Goal: Transaction & Acquisition: Purchase product/service

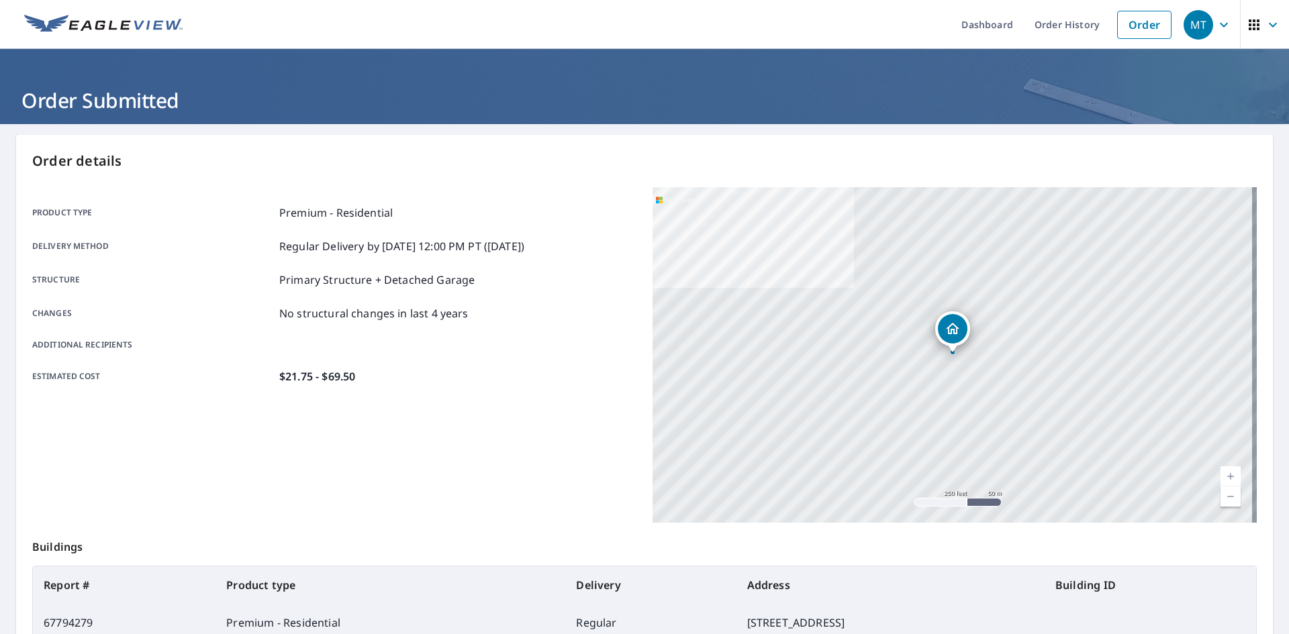
scroll to position [156, 0]
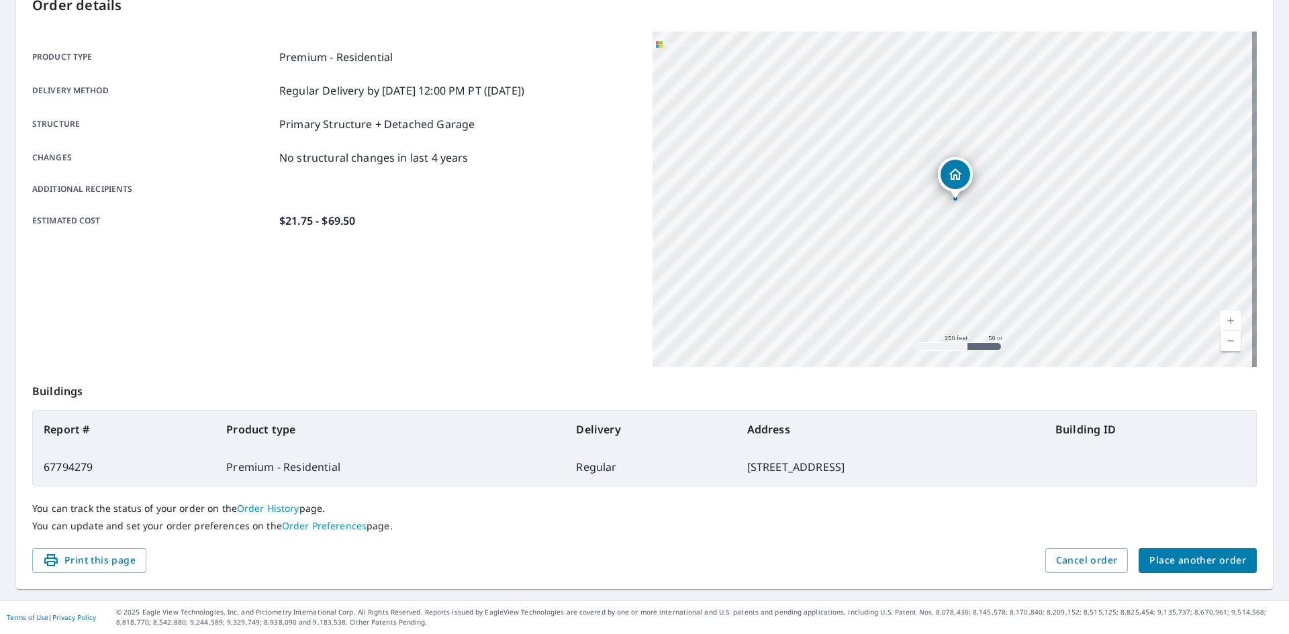
click at [1185, 558] on span "Place another order" at bounding box center [1197, 560] width 97 height 17
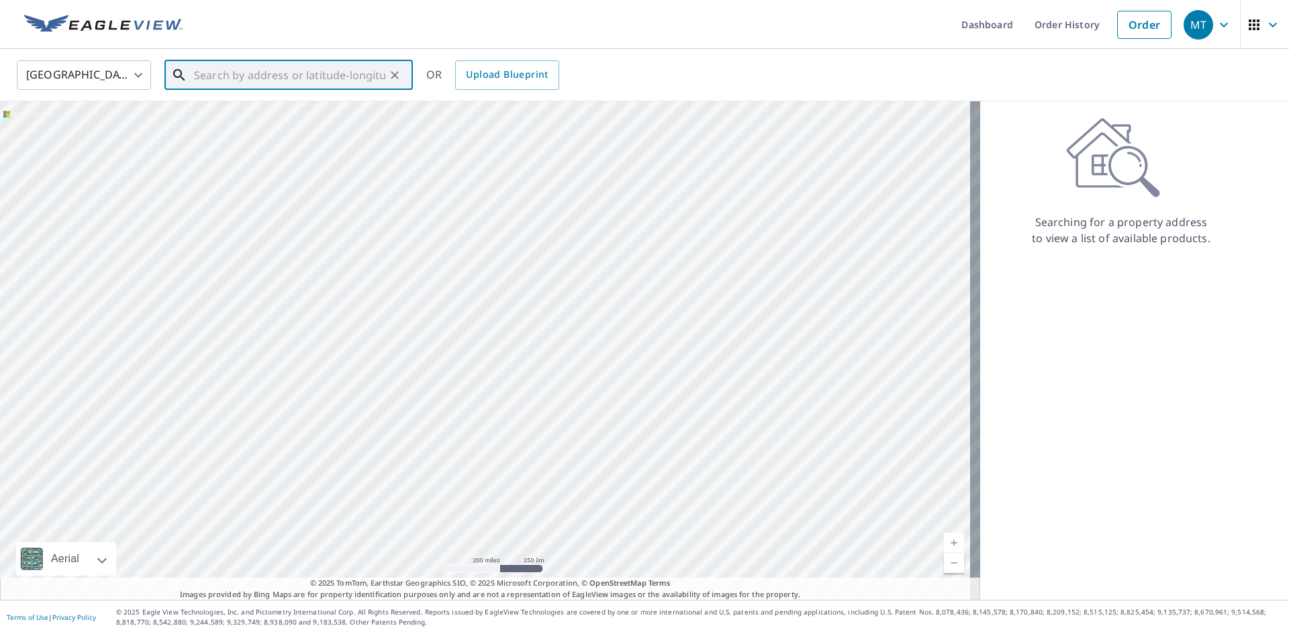
click at [221, 79] on input "text" at bounding box center [289, 75] width 191 height 38
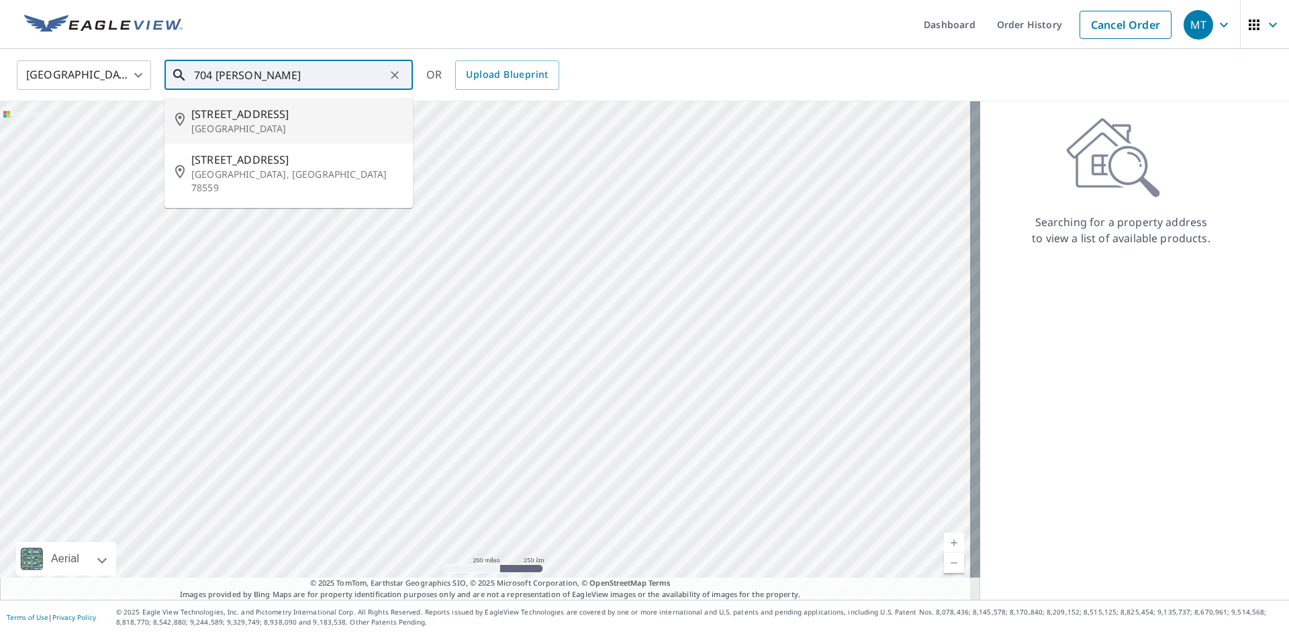
click at [223, 122] on p "[GEOGRAPHIC_DATA]" at bounding box center [296, 128] width 211 height 13
type input "[STREET_ADDRESS]"
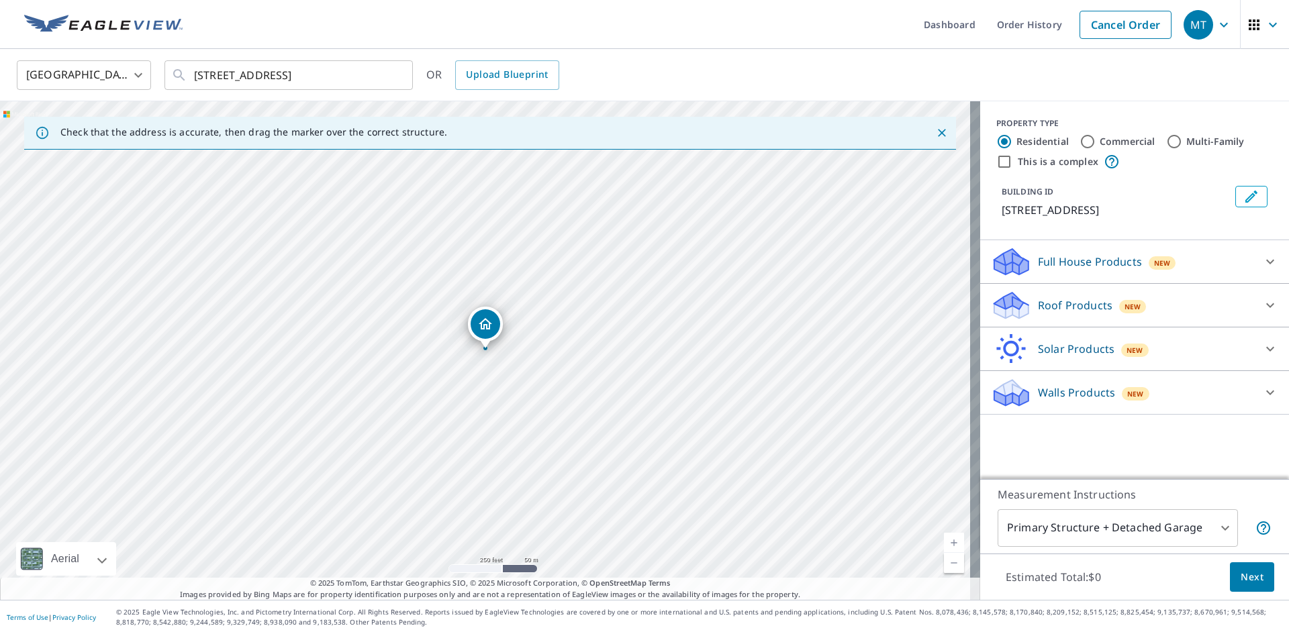
click at [1003, 302] on icon at bounding box center [1011, 301] width 34 height 17
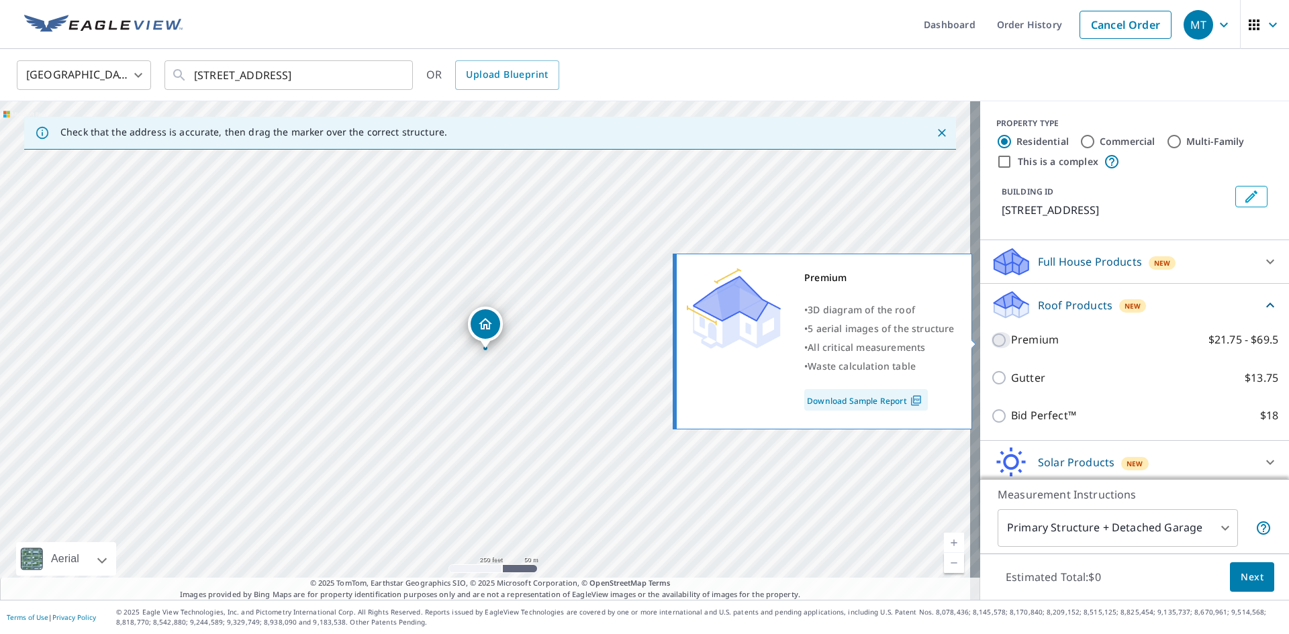
click at [991, 339] on input "Premium $21.75 - $69.5" at bounding box center [1001, 340] width 20 height 16
checkbox input "true"
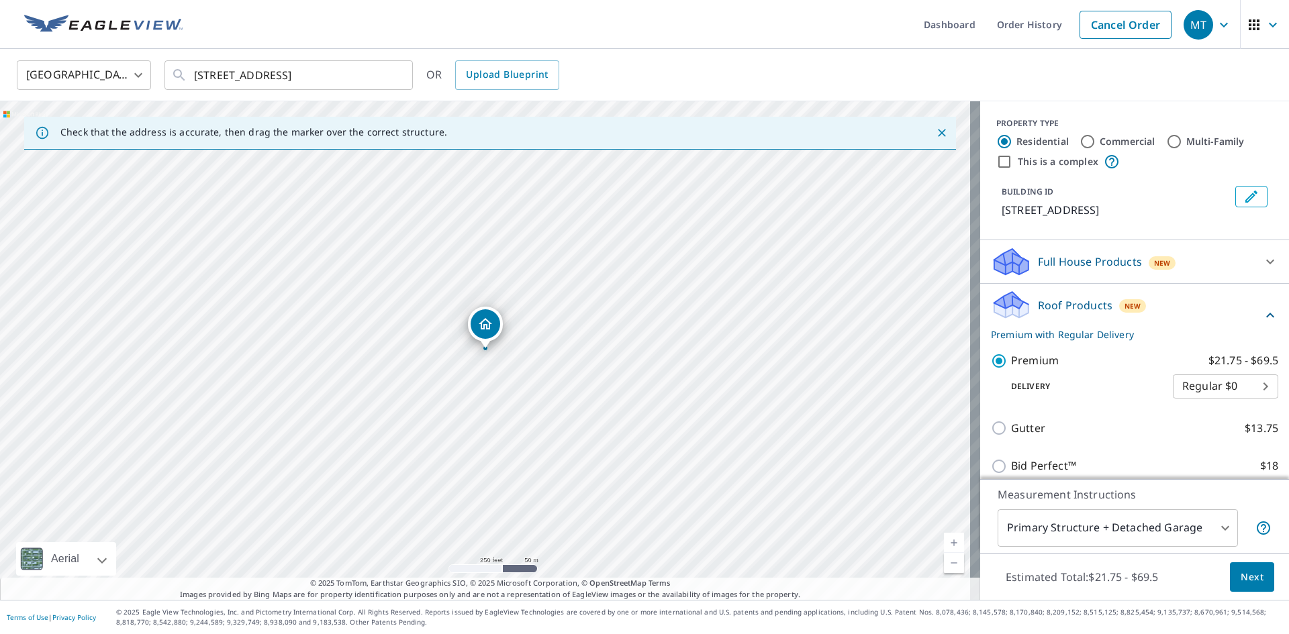
click at [1240, 577] on span "Next" at bounding box center [1251, 577] width 23 height 17
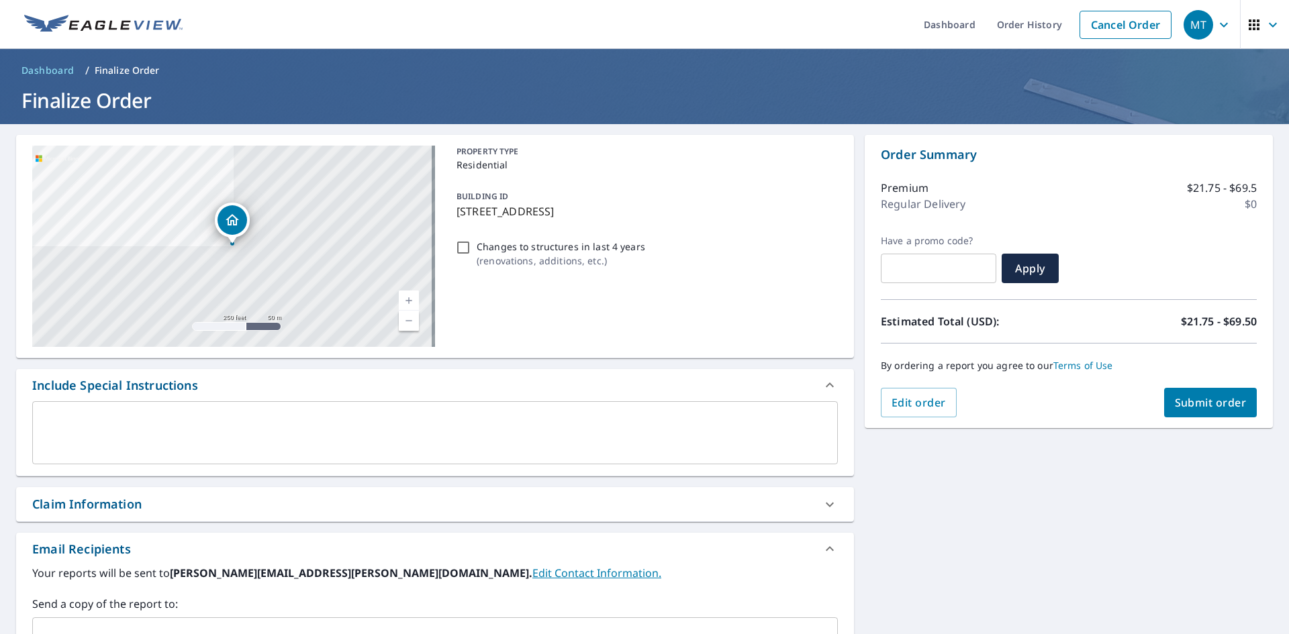
click at [85, 500] on div "Claim Information" at bounding box center [86, 504] width 109 height 18
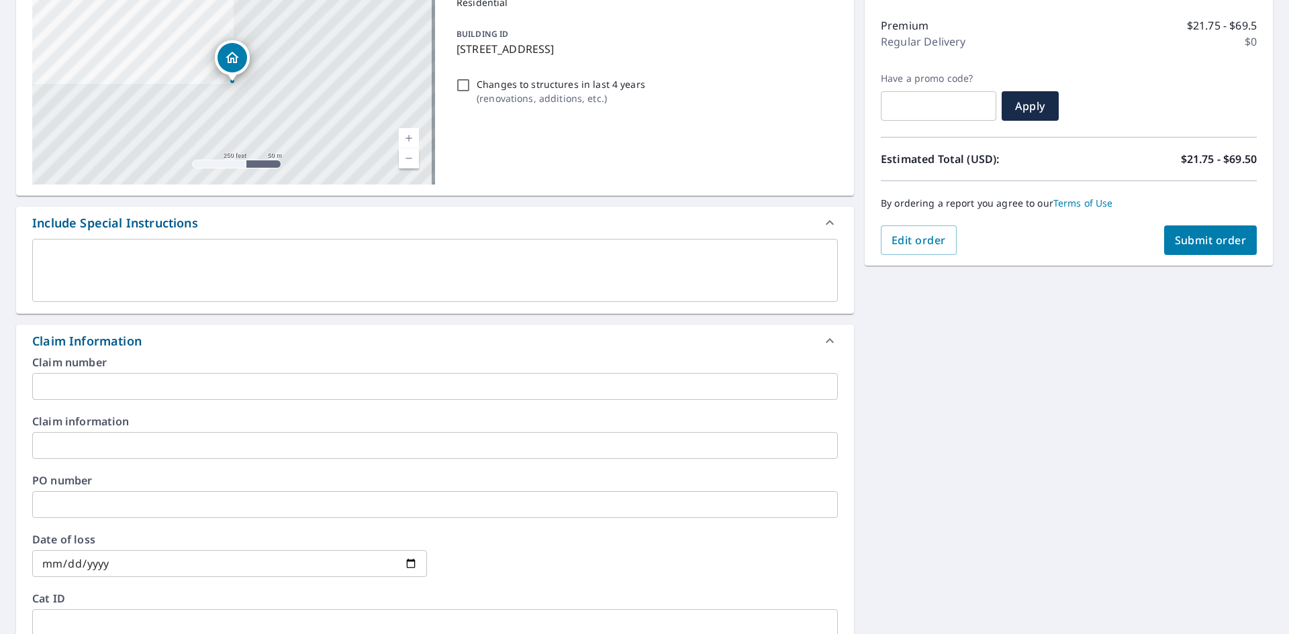
scroll to position [201, 0]
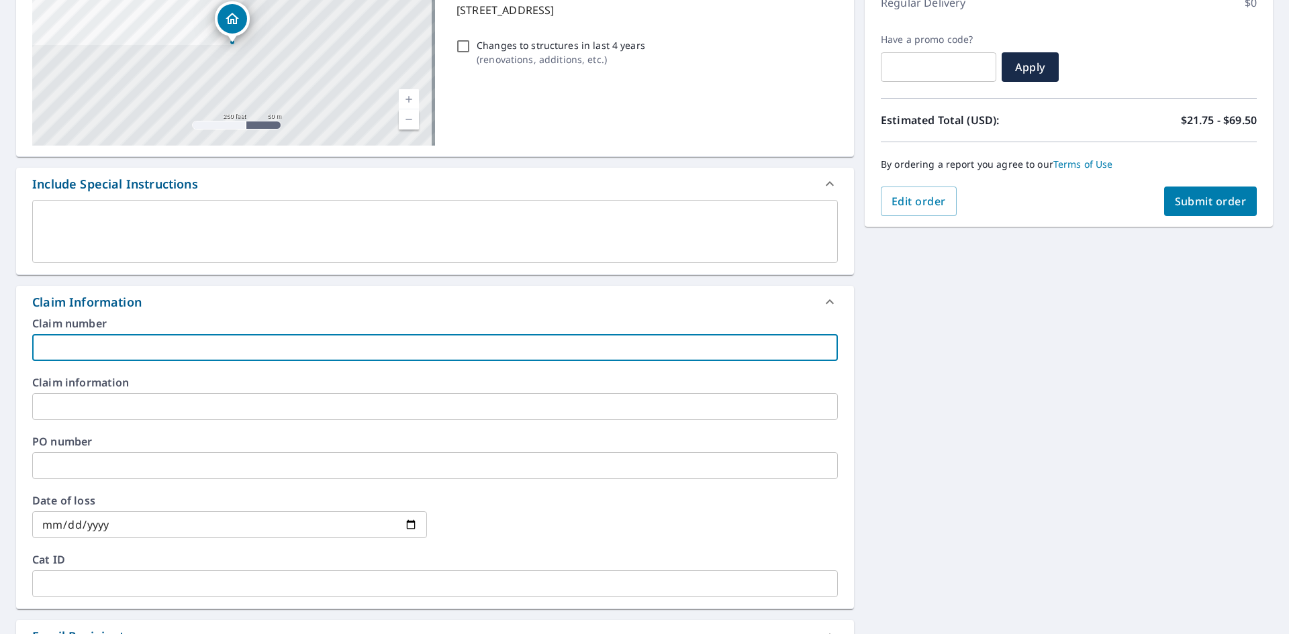
click at [45, 346] on input "text" at bounding box center [434, 347] width 805 height 27
type input "R018"
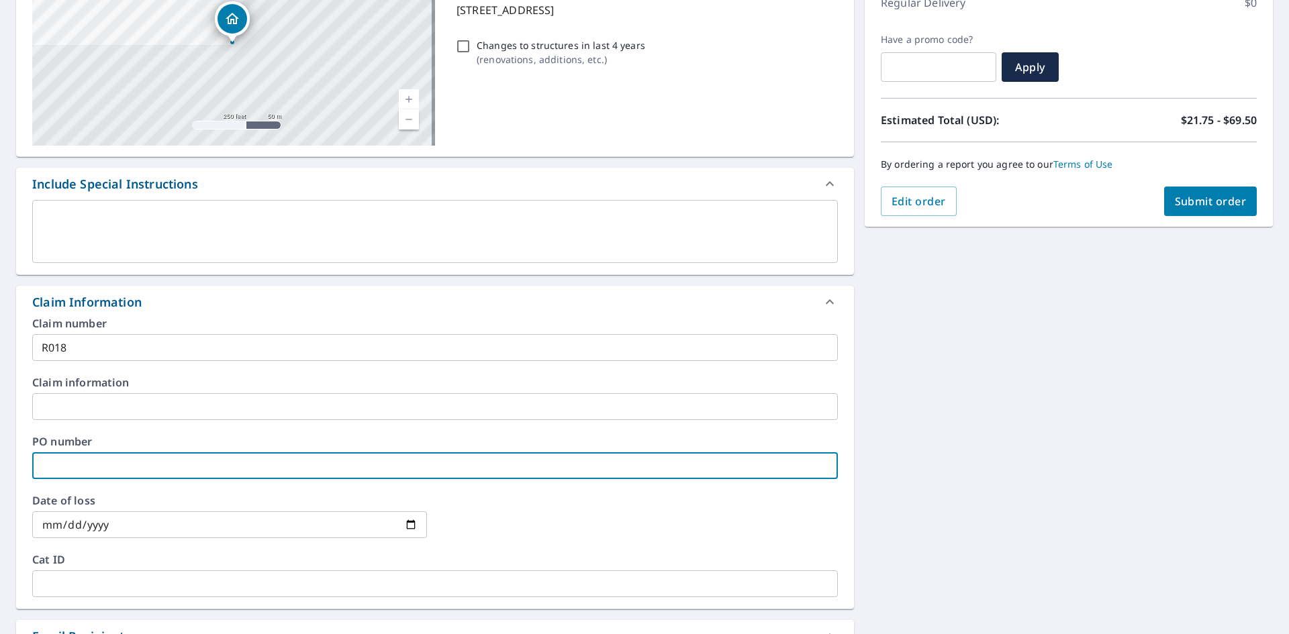
click at [66, 471] on input "text" at bounding box center [434, 465] width 805 height 27
type input "R018"
click at [1195, 198] on span "Submit order" at bounding box center [1210, 201] width 72 height 15
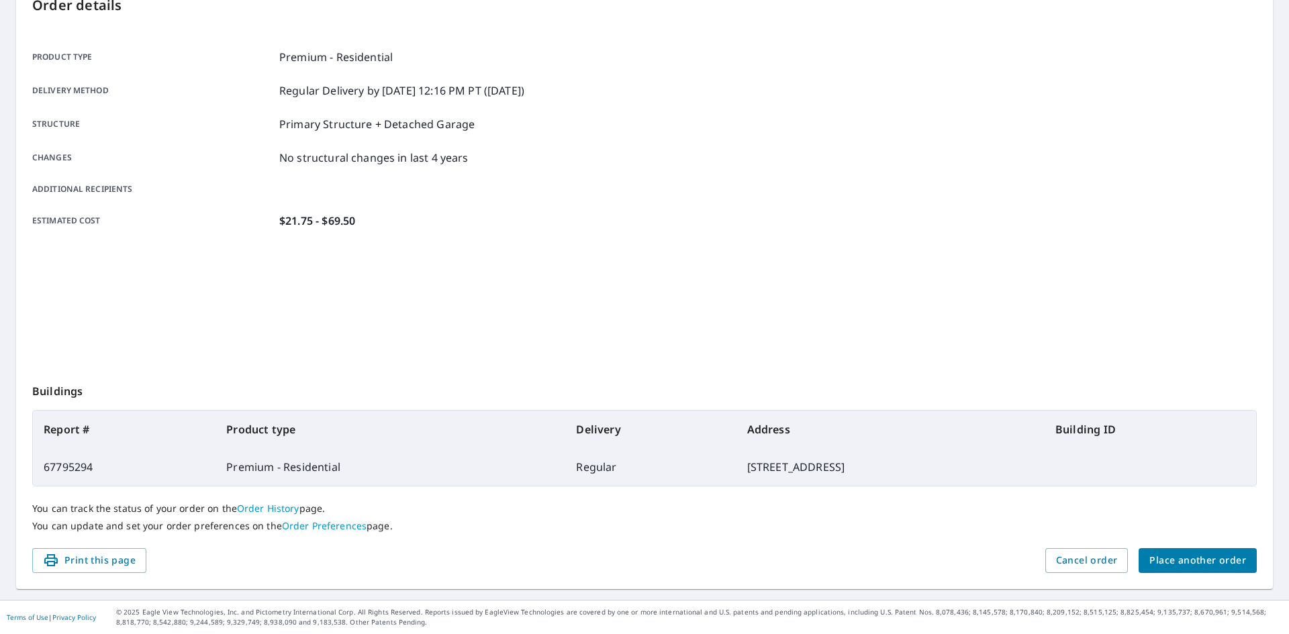
scroll to position [156, 0]
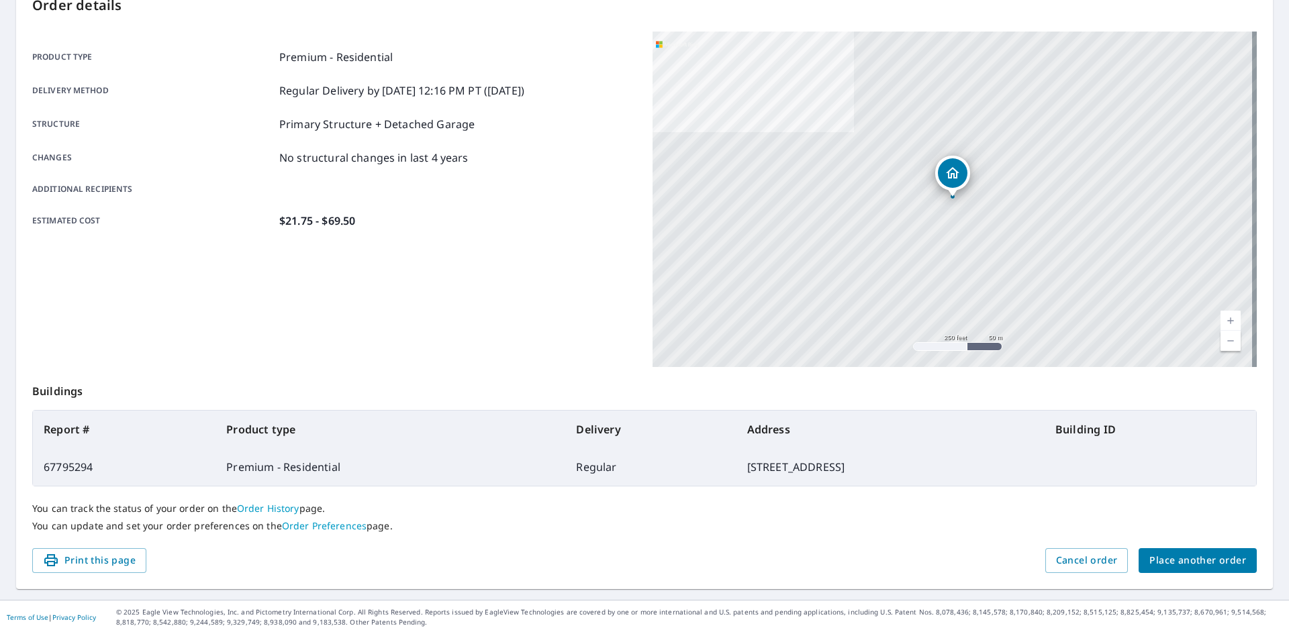
click at [1168, 560] on span "Place another order" at bounding box center [1197, 560] width 97 height 17
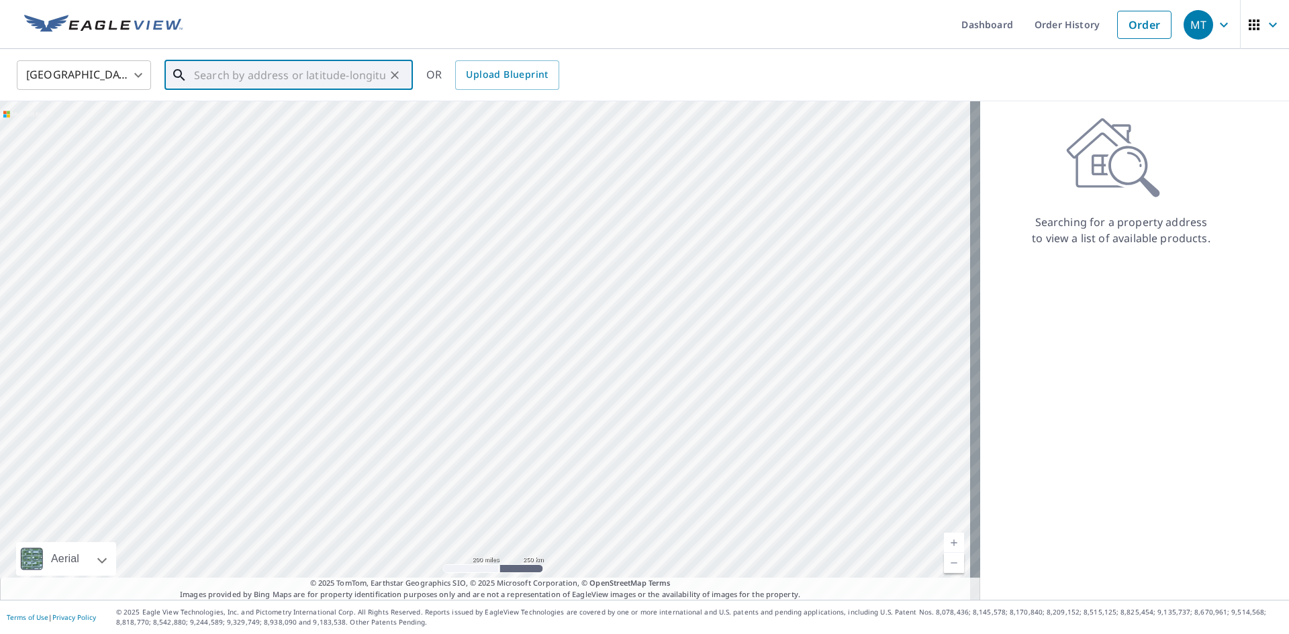
click at [301, 73] on input "text" at bounding box center [289, 75] width 191 height 38
click at [272, 123] on p "[GEOGRAPHIC_DATA], NC 28277" at bounding box center [296, 128] width 211 height 13
type input "[STREET_ADDRESS]"
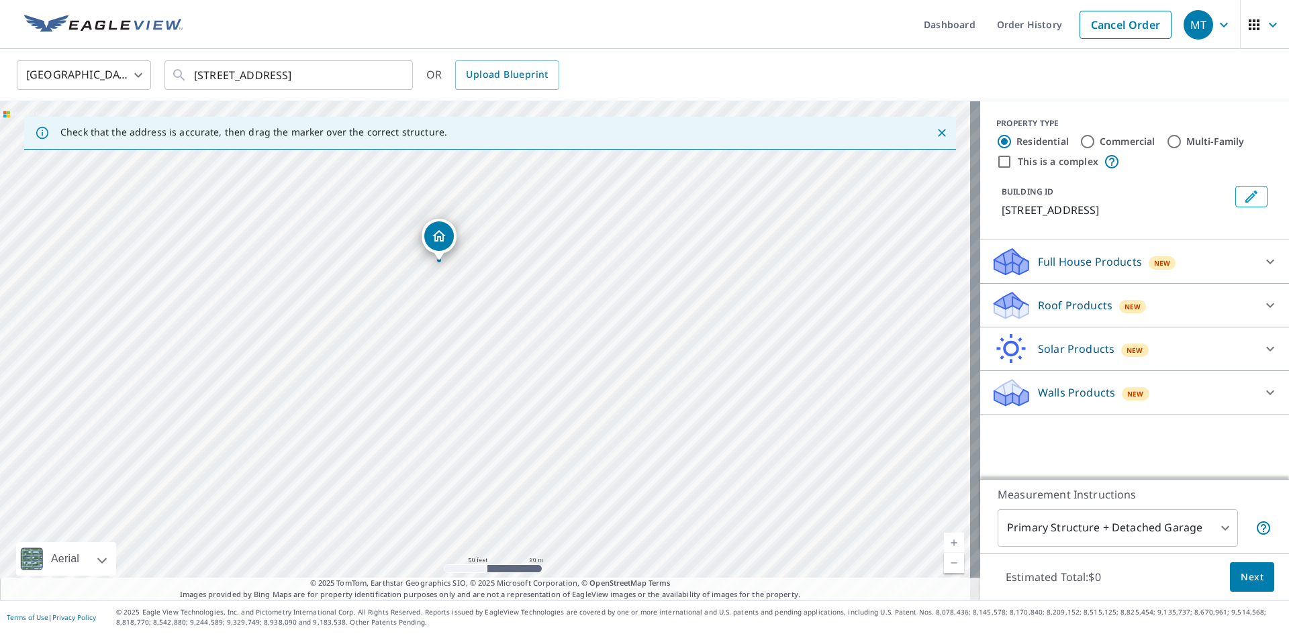
click at [996, 309] on icon at bounding box center [1009, 301] width 30 height 17
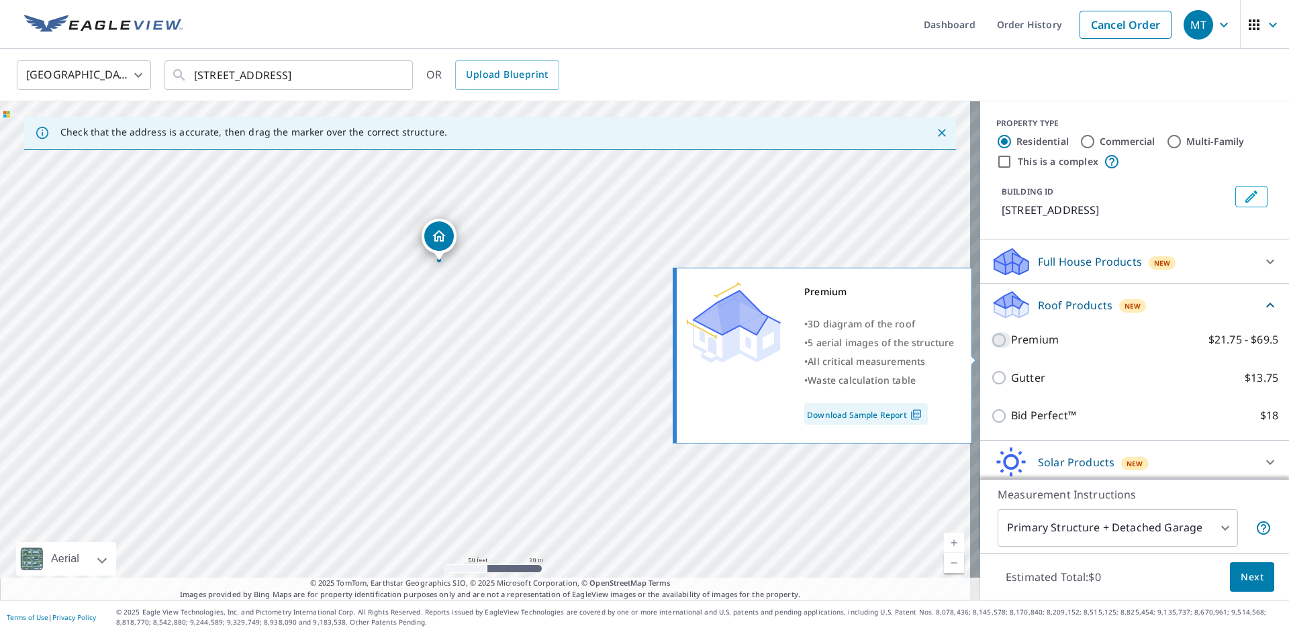
click at [991, 348] on input "Premium $21.75 - $69.5" at bounding box center [1001, 340] width 20 height 16
checkbox input "true"
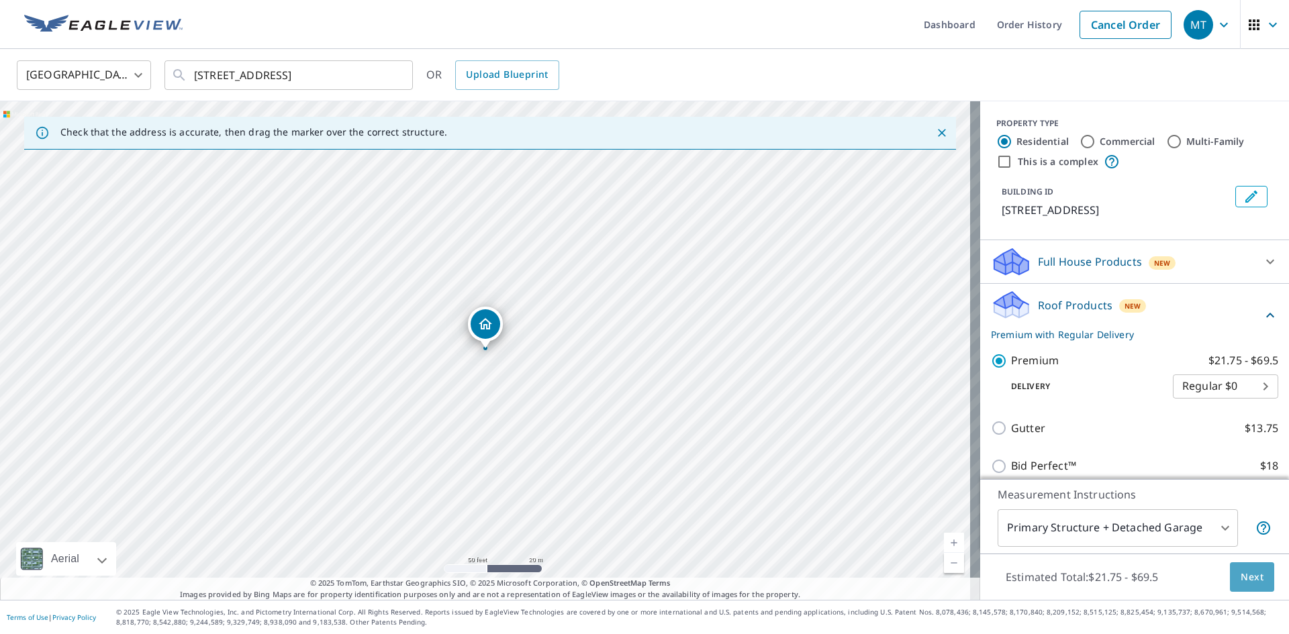
click at [1241, 585] on button "Next" at bounding box center [1252, 577] width 44 height 30
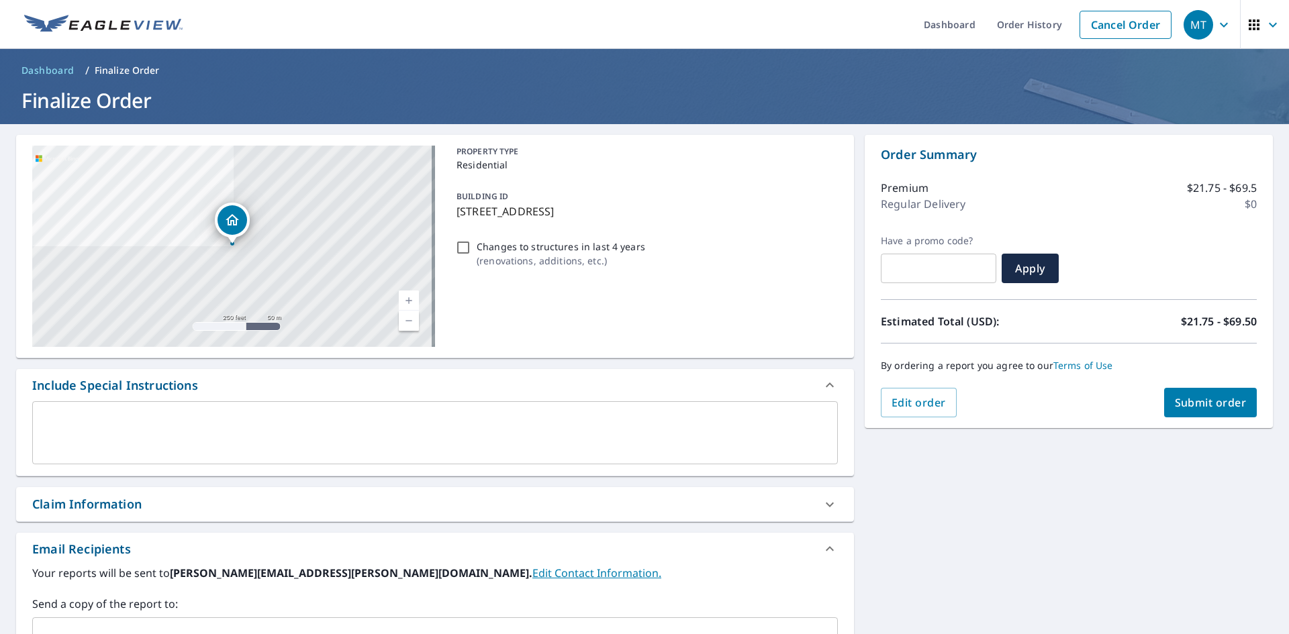
click at [58, 507] on div "Claim Information" at bounding box center [86, 504] width 109 height 18
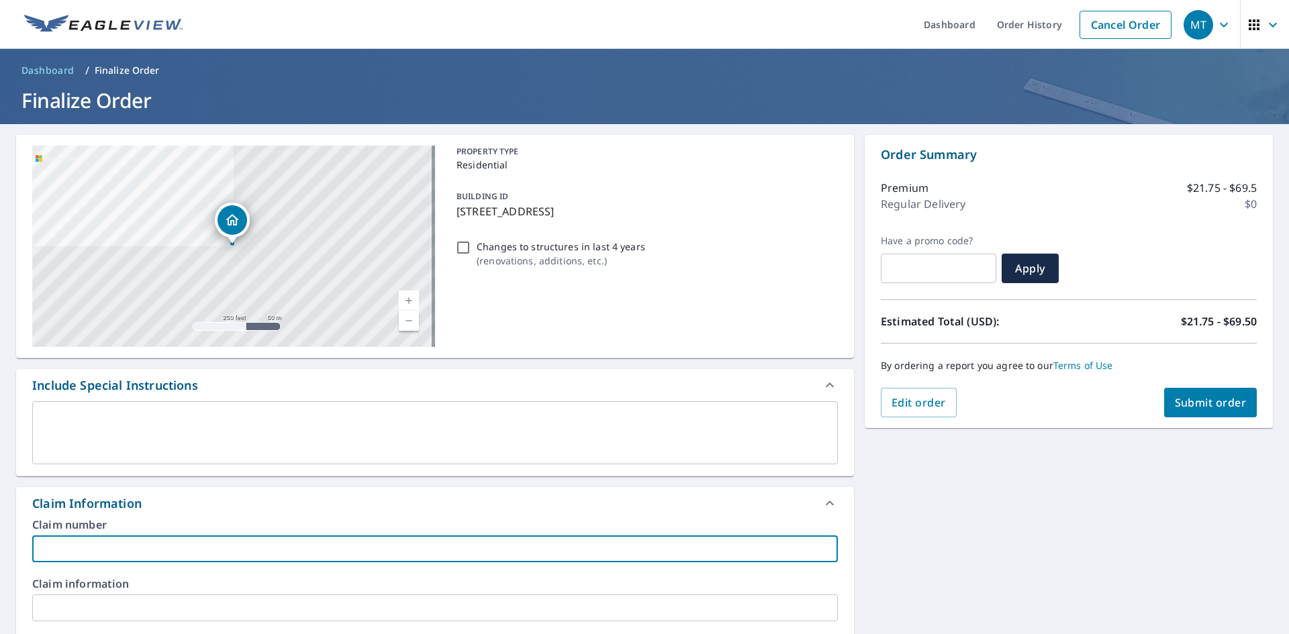
click at [53, 551] on input "text" at bounding box center [434, 549] width 805 height 27
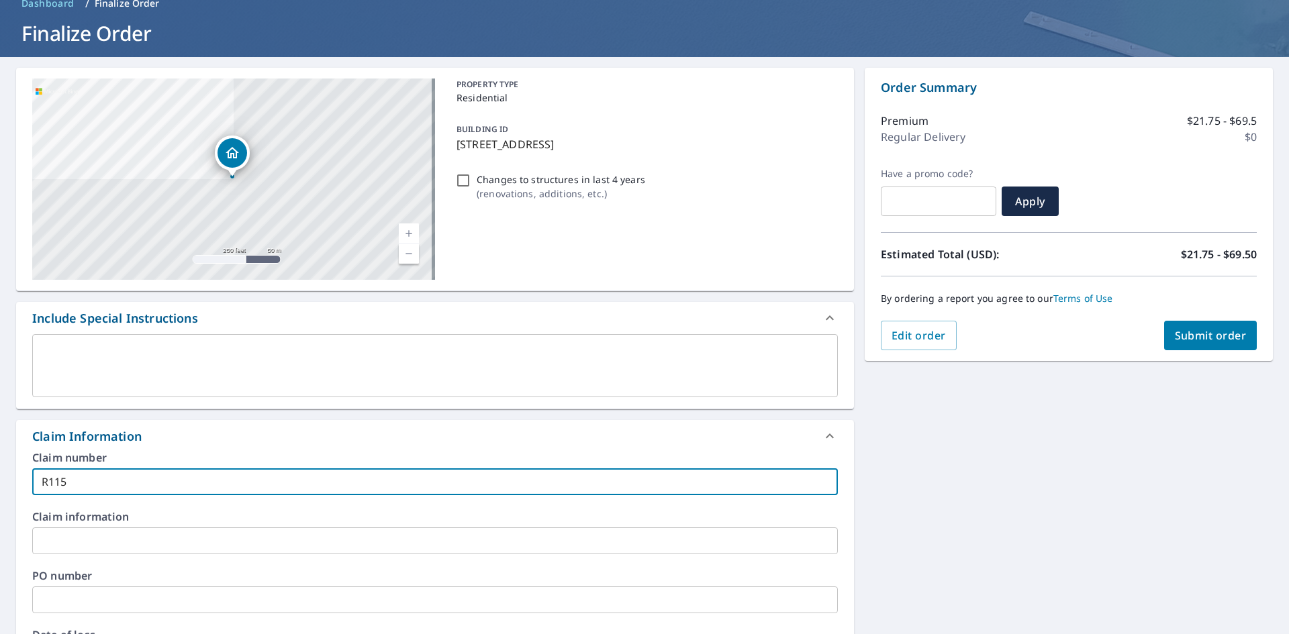
scroll to position [134, 0]
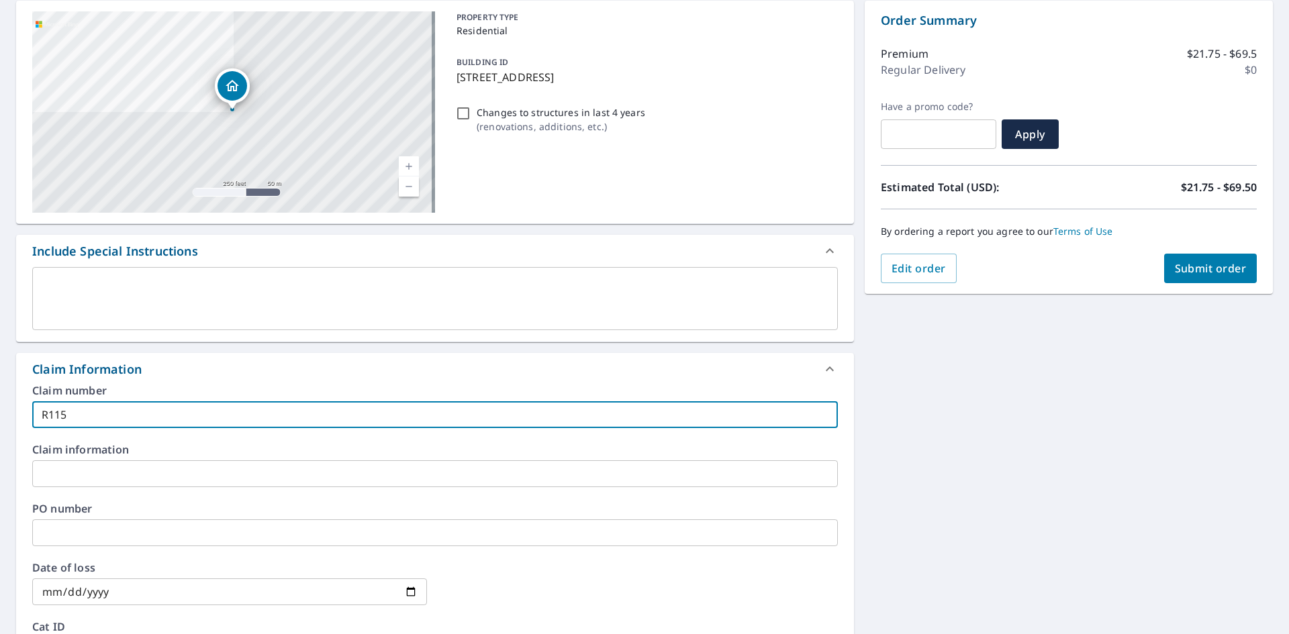
type input "R115"
click at [55, 536] on input "text" at bounding box center [434, 532] width 805 height 27
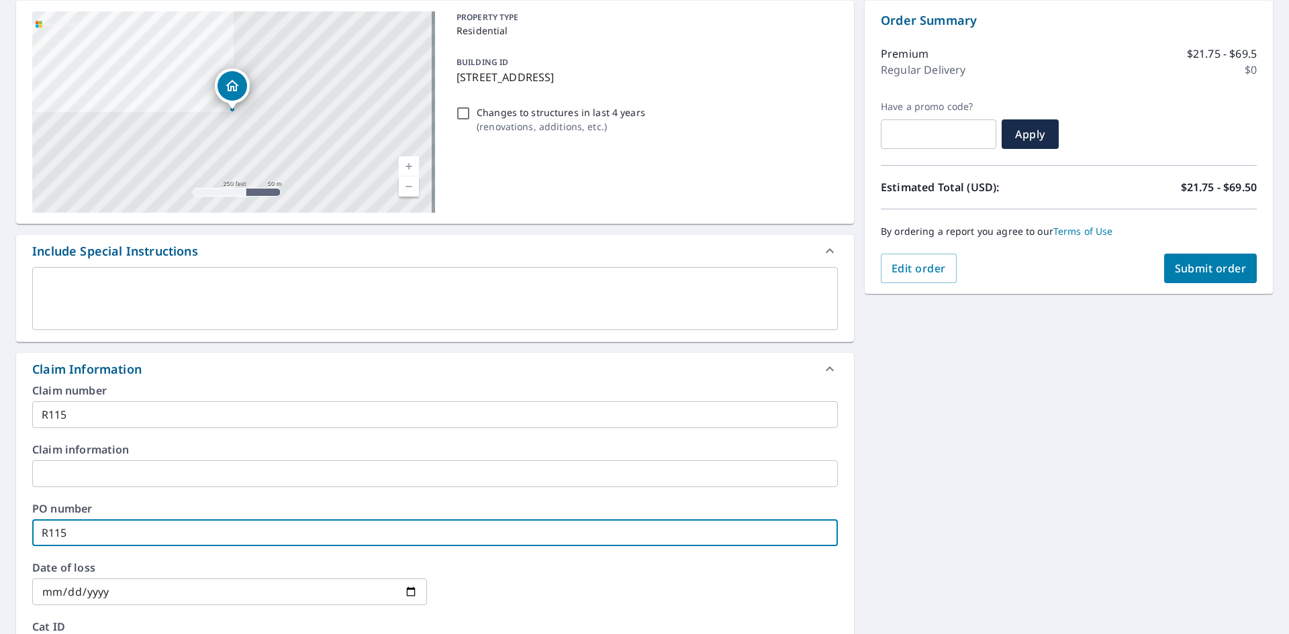
type input "R115"
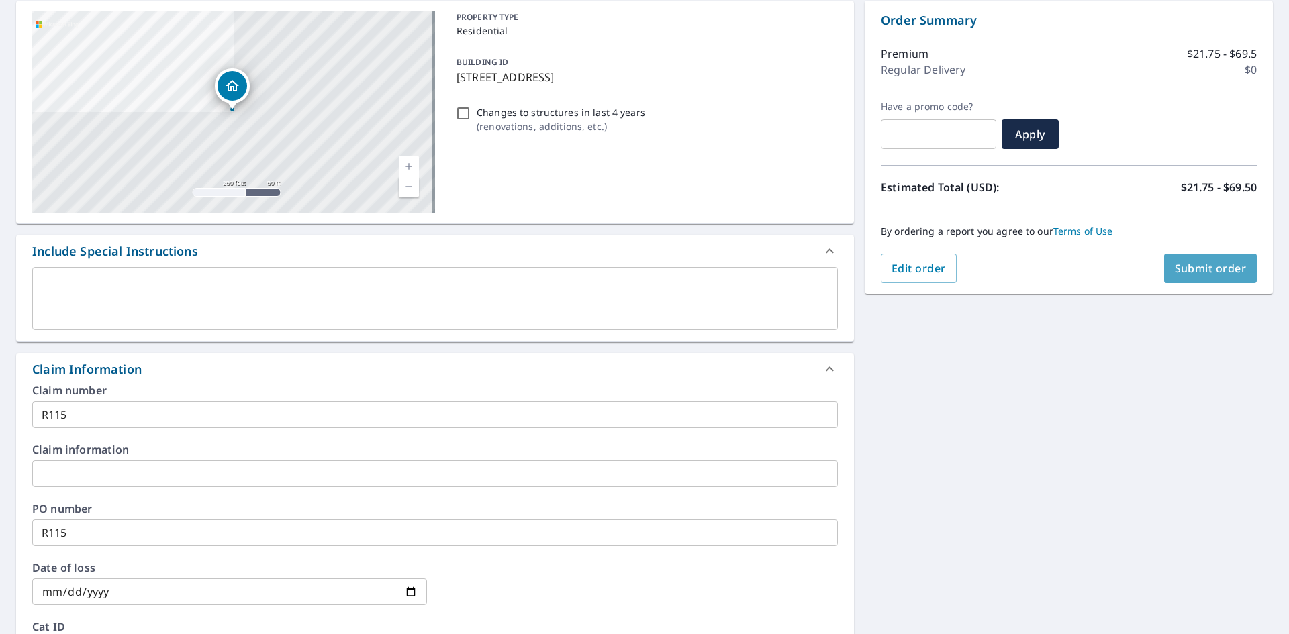
click at [1186, 262] on span "Submit order" at bounding box center [1210, 268] width 72 height 15
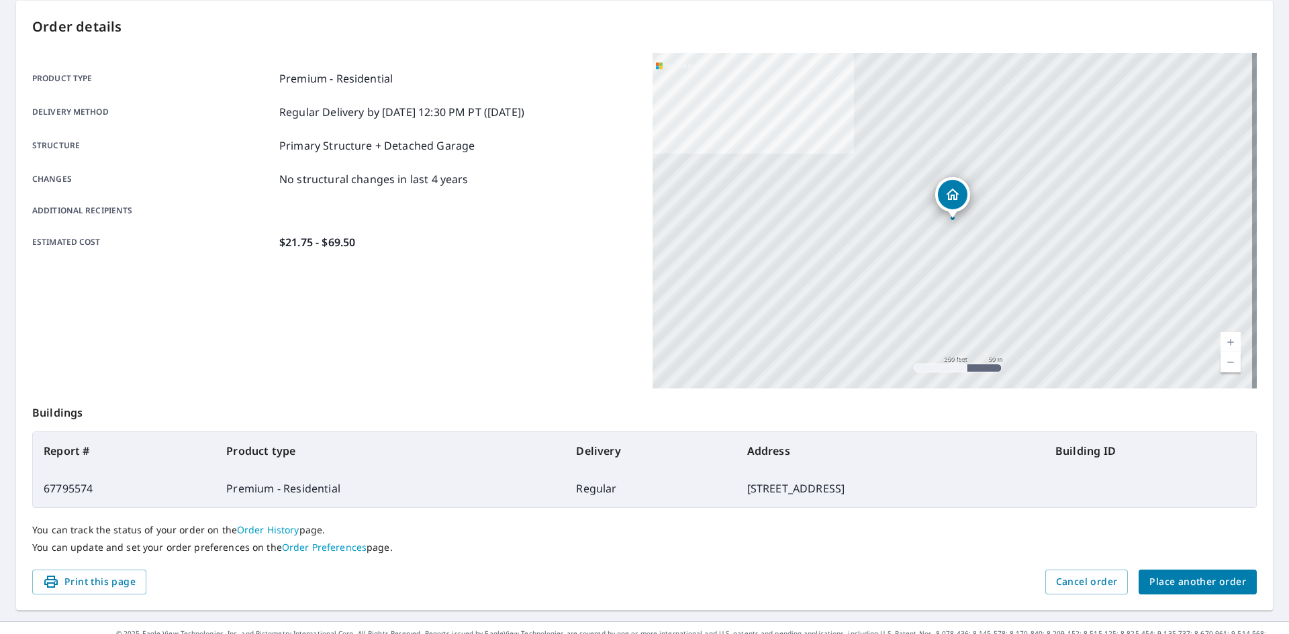
click at [1164, 576] on span "Place another order" at bounding box center [1197, 582] width 97 height 17
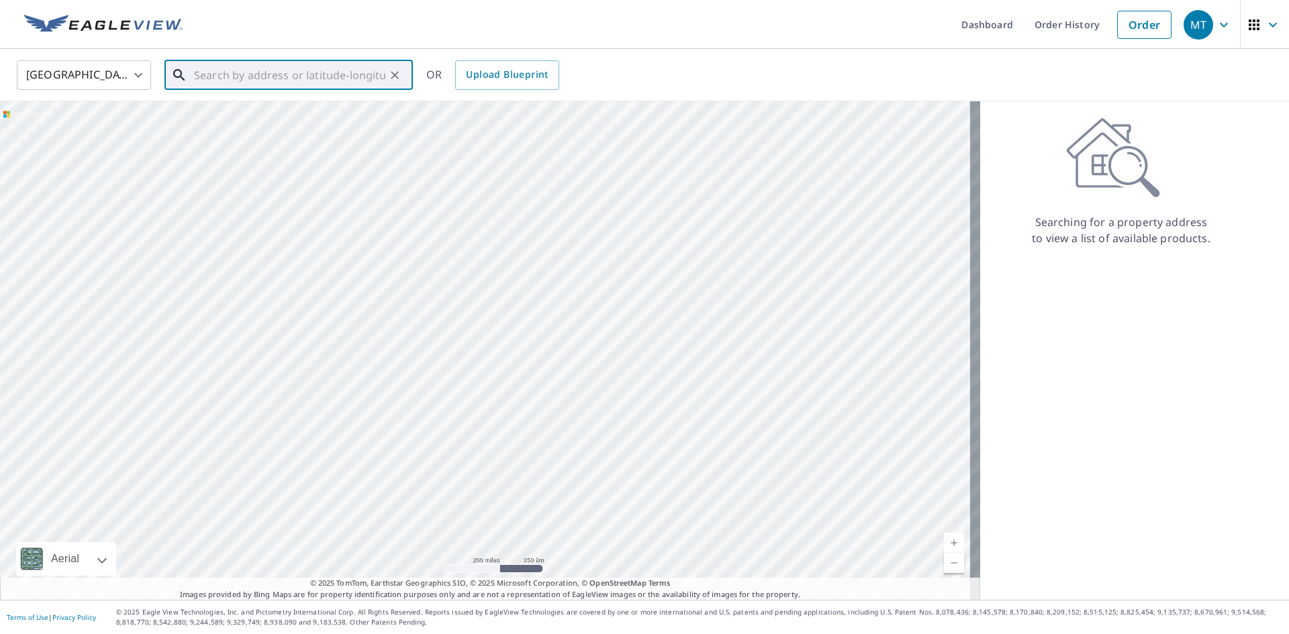
click at [305, 77] on input "text" at bounding box center [289, 75] width 191 height 38
click at [303, 119] on span "[STREET_ADDRESS]" at bounding box center [296, 114] width 211 height 16
type input "[STREET_ADDRESS]"
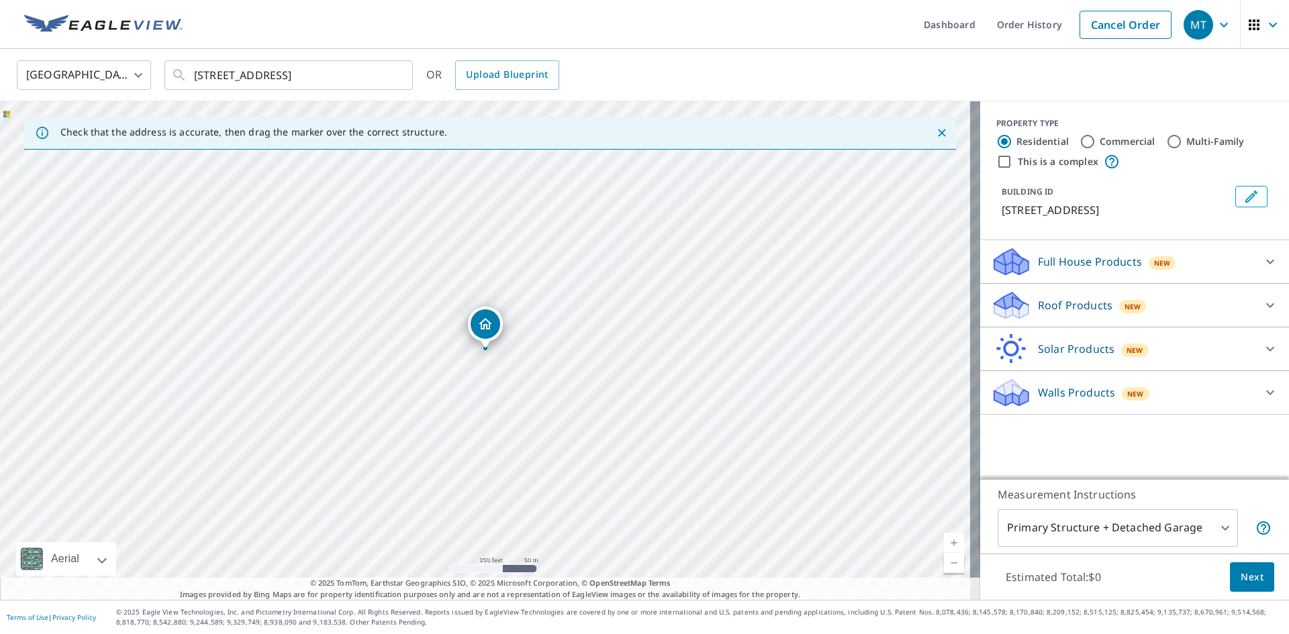
click at [1005, 309] on icon at bounding box center [1011, 301] width 34 height 17
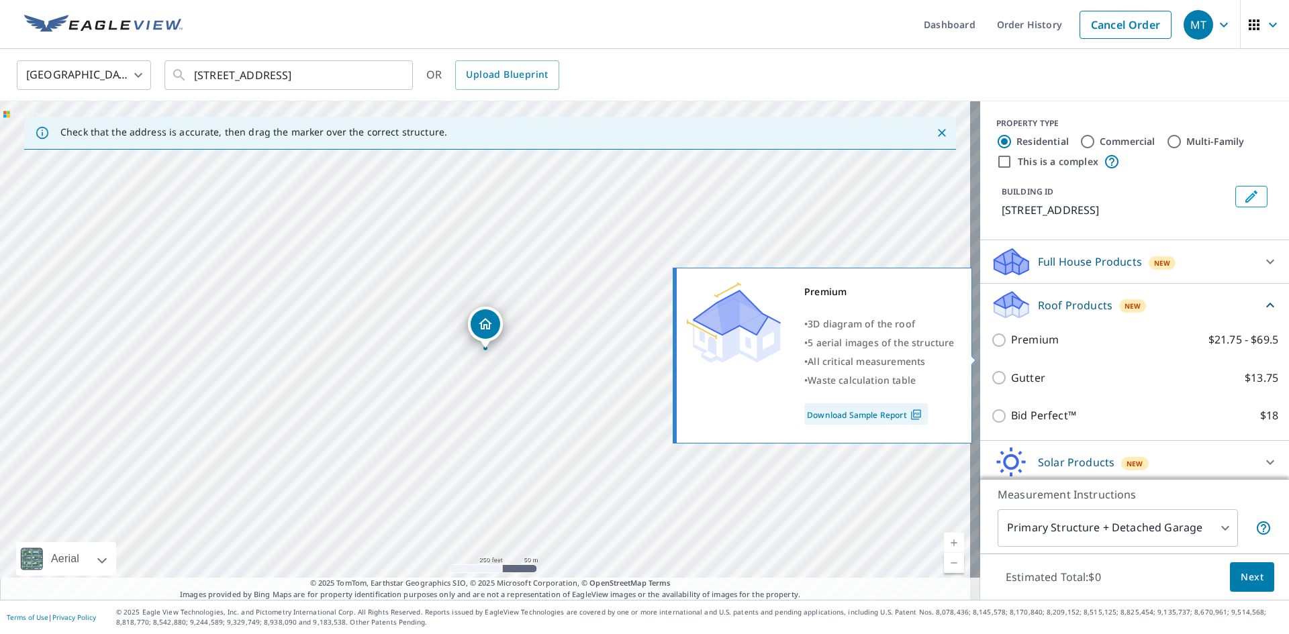
click at [991, 348] on input "Premium $21.75 - $69.5" at bounding box center [1001, 340] width 20 height 16
checkbox input "true"
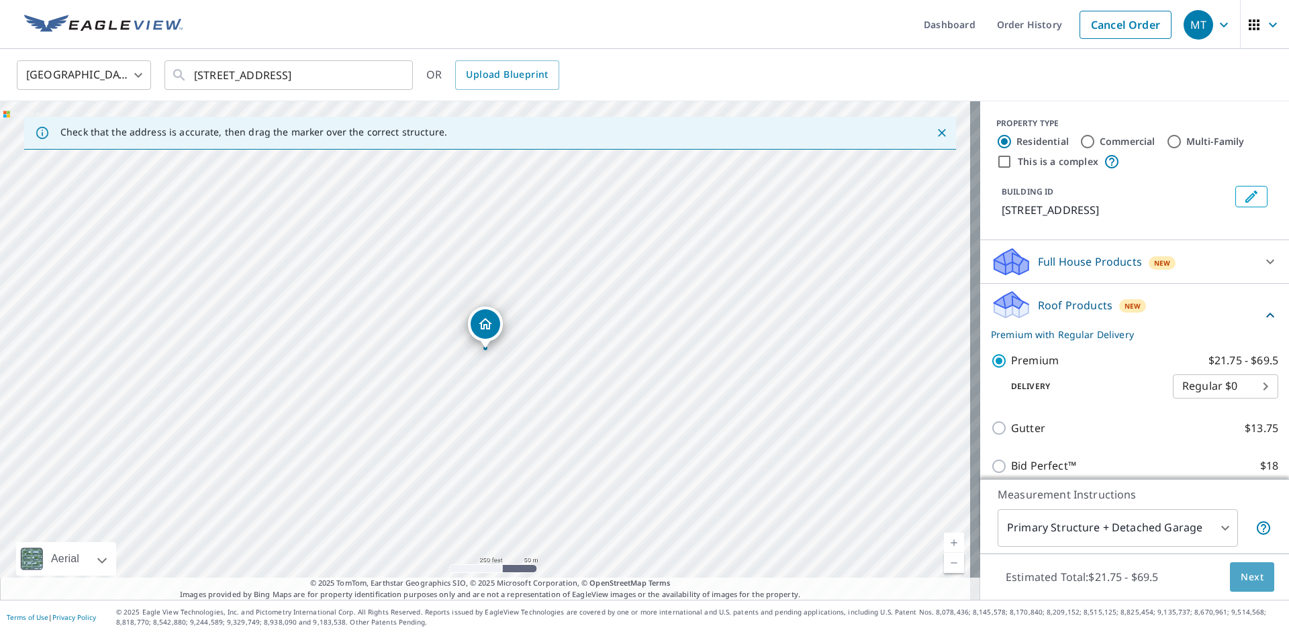
click at [1240, 581] on span "Next" at bounding box center [1251, 577] width 23 height 17
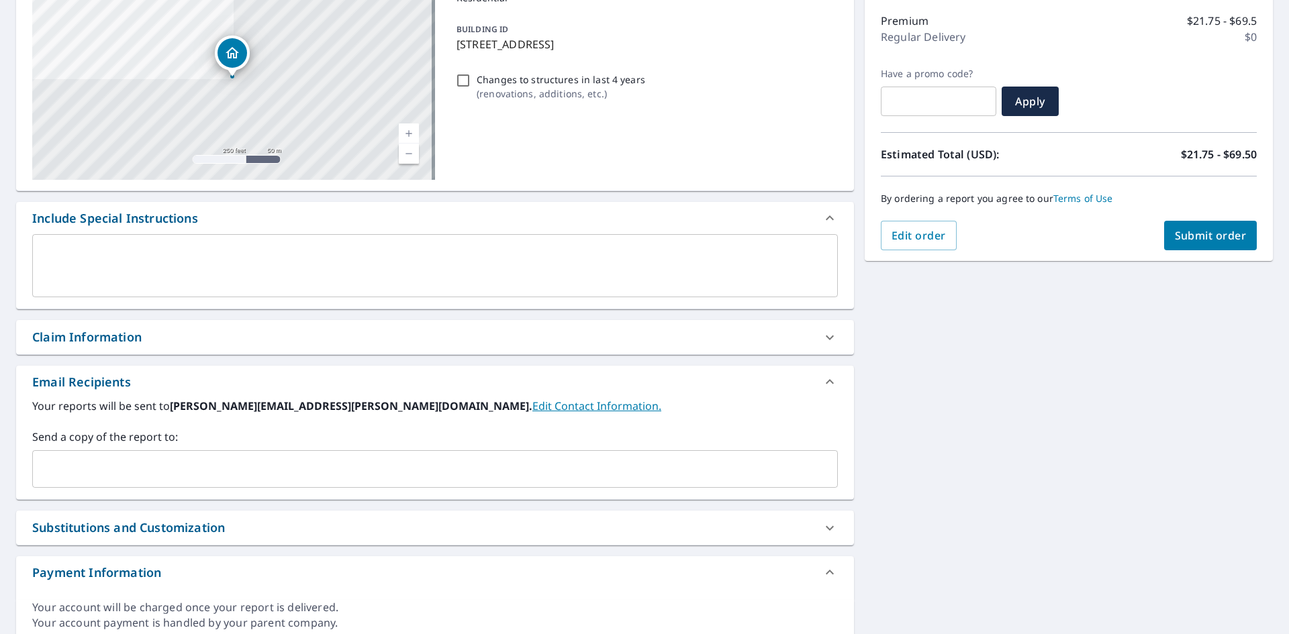
scroll to position [201, 0]
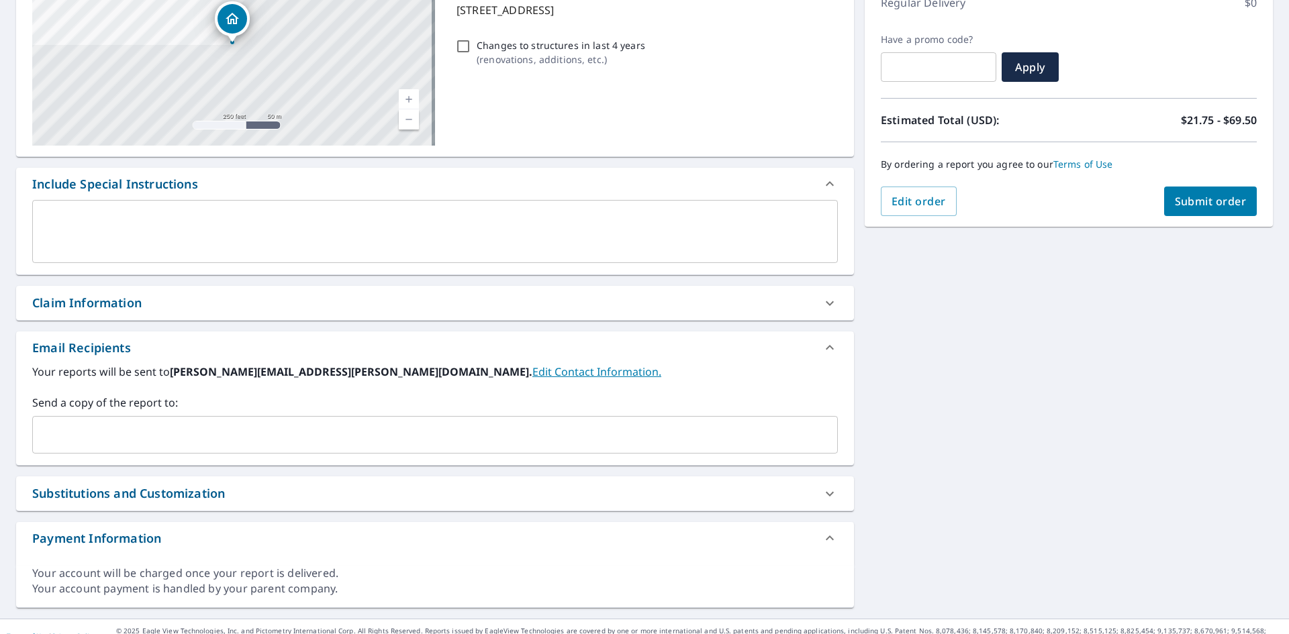
click at [70, 309] on div "Claim Information" at bounding box center [86, 303] width 109 height 18
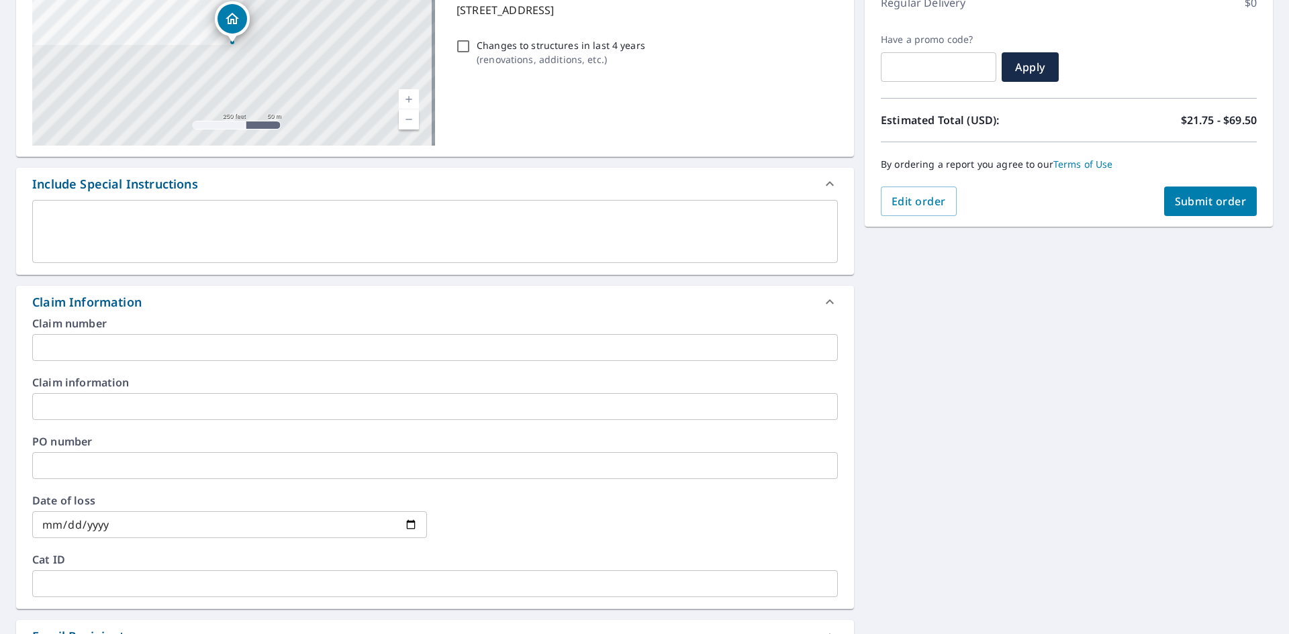
click at [56, 355] on input "text" at bounding box center [434, 347] width 805 height 27
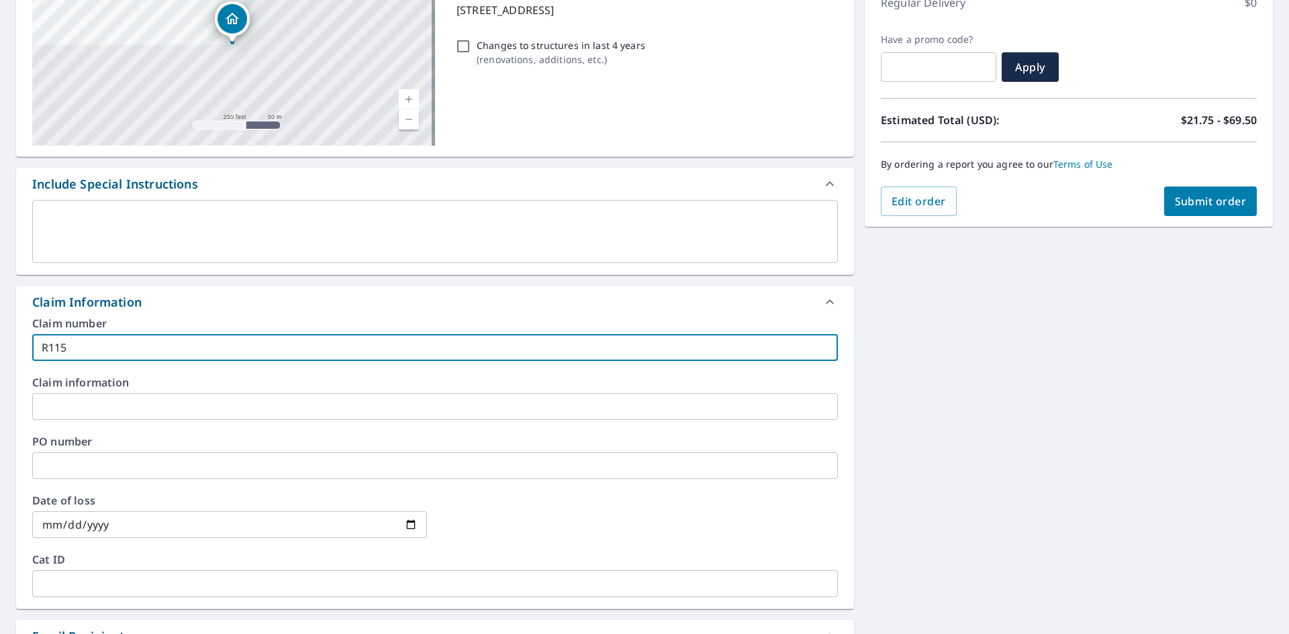
type input "R115"
click at [66, 466] on input "text" at bounding box center [434, 465] width 805 height 27
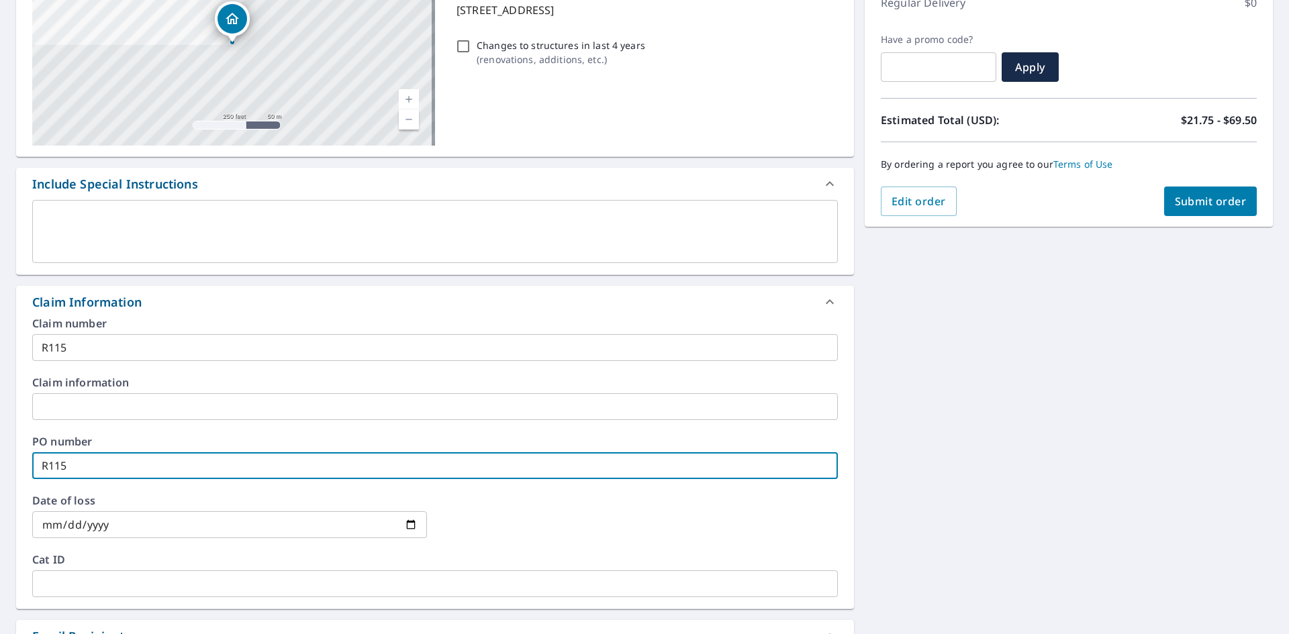
type input "R115"
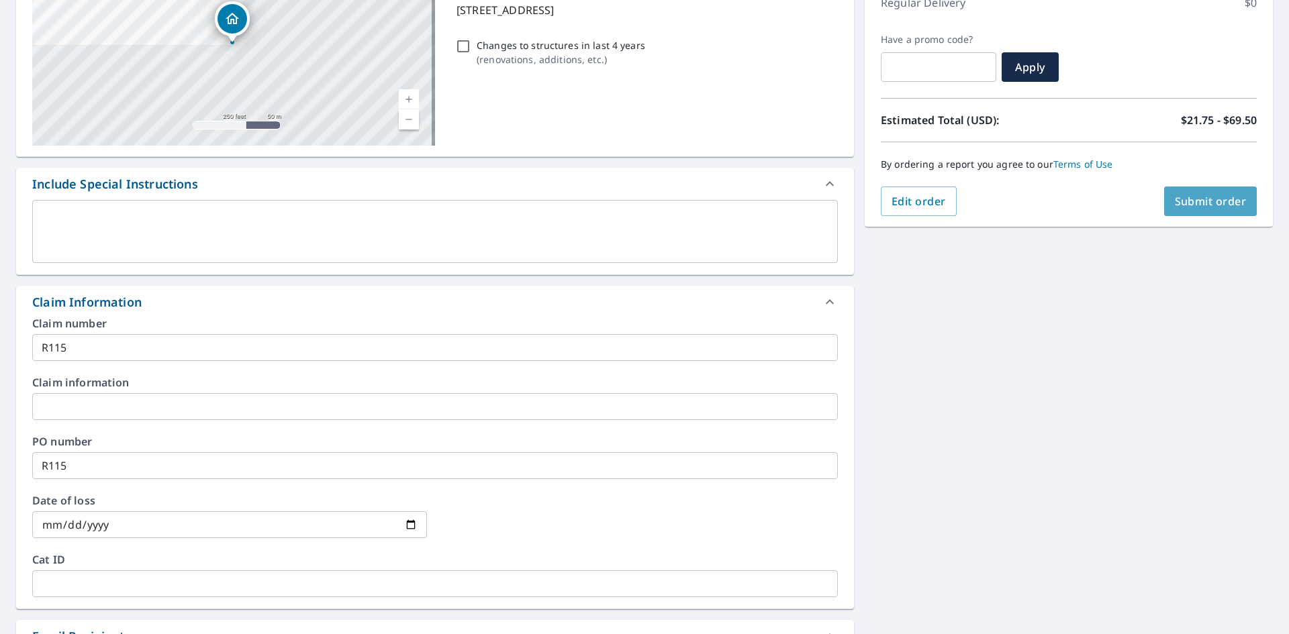
click at [1183, 206] on span "Submit order" at bounding box center [1210, 201] width 72 height 15
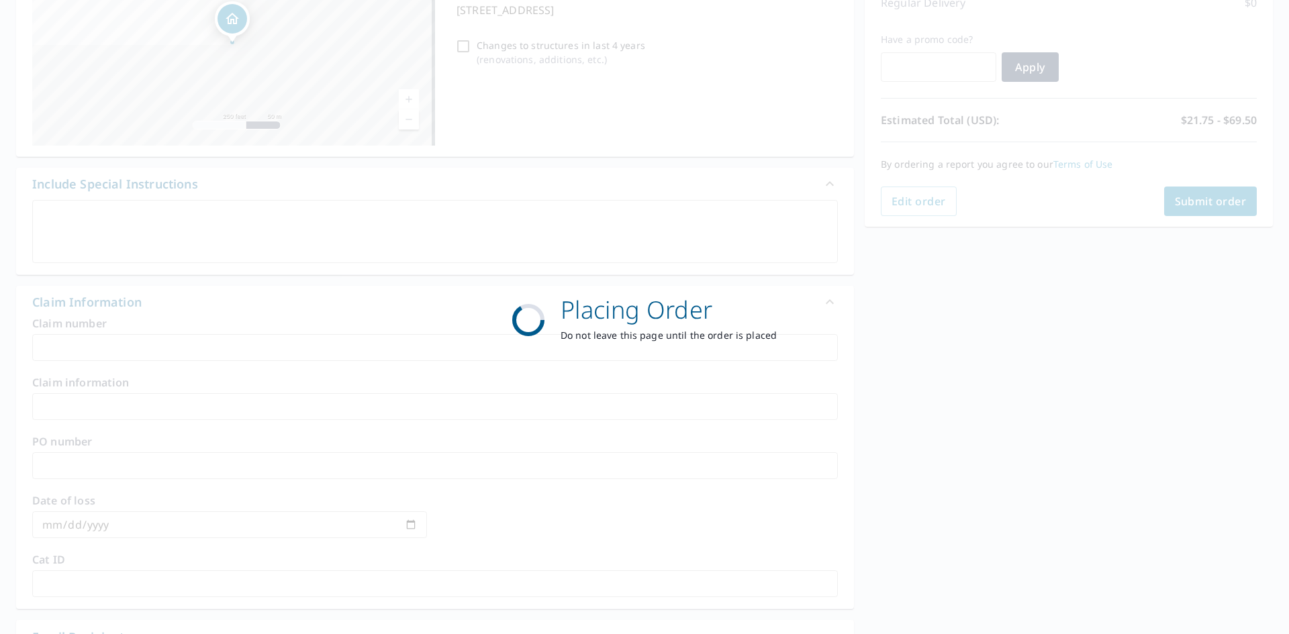
scroll to position [156, 0]
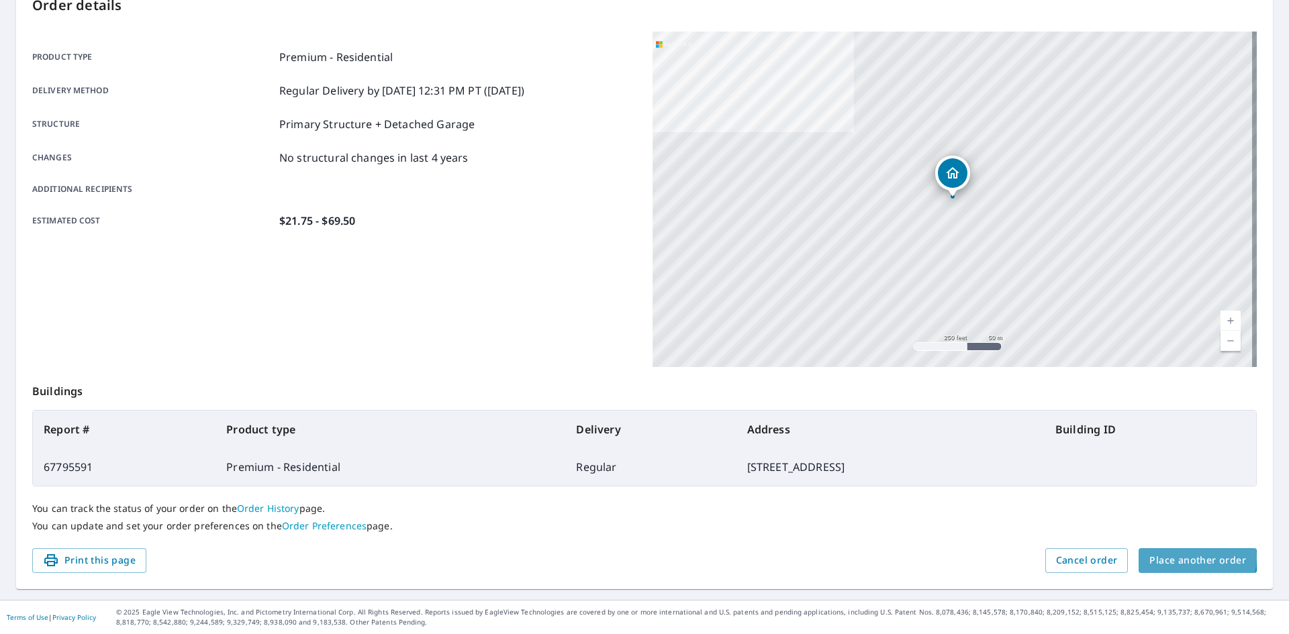
click at [1176, 558] on span "Place another order" at bounding box center [1197, 560] width 97 height 17
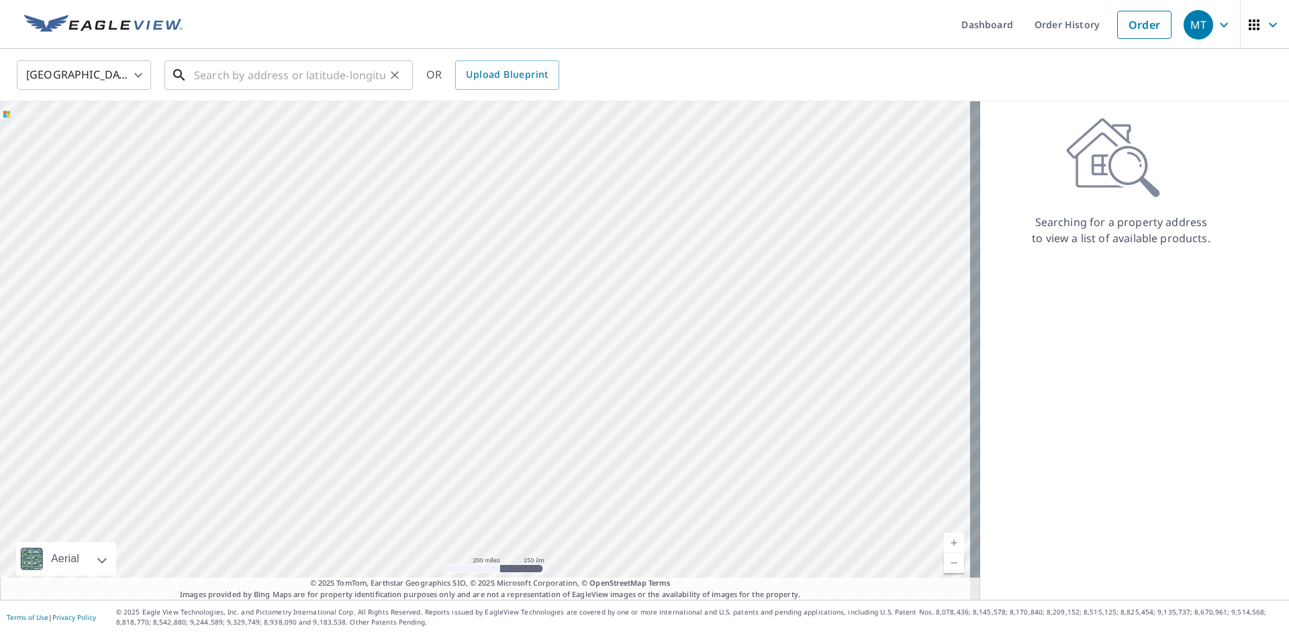
click at [247, 72] on input "text" at bounding box center [289, 75] width 191 height 38
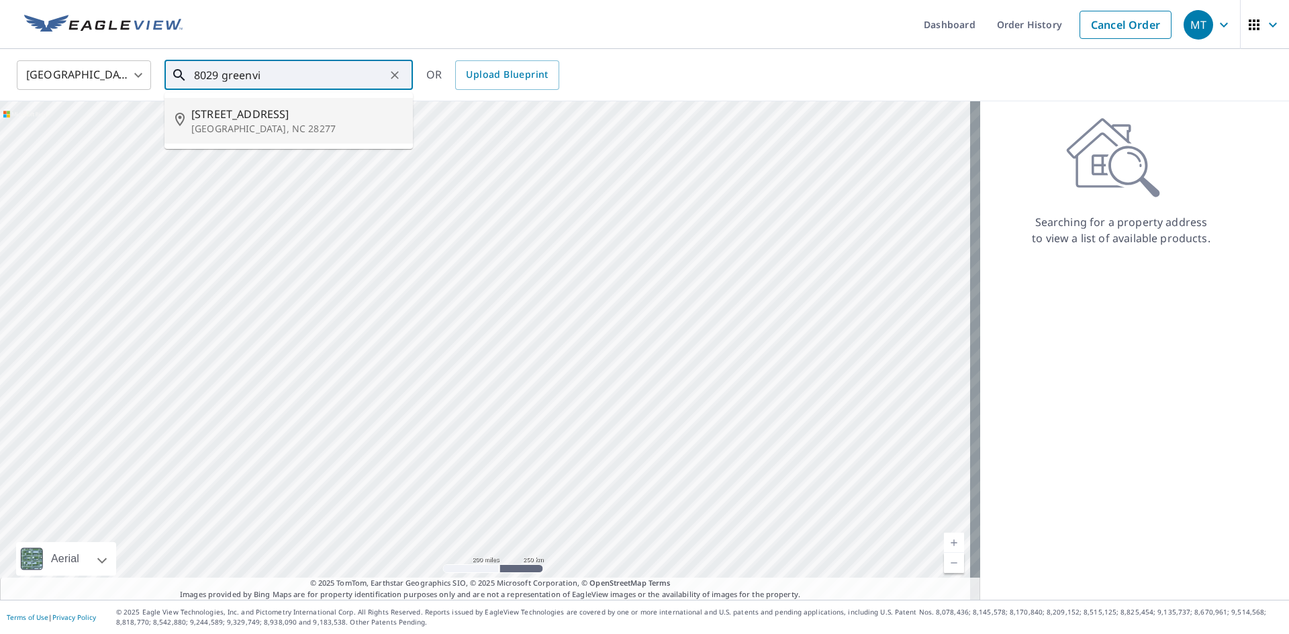
click at [254, 120] on span "[STREET_ADDRESS]" at bounding box center [296, 114] width 211 height 16
type input "[STREET_ADDRESS]"
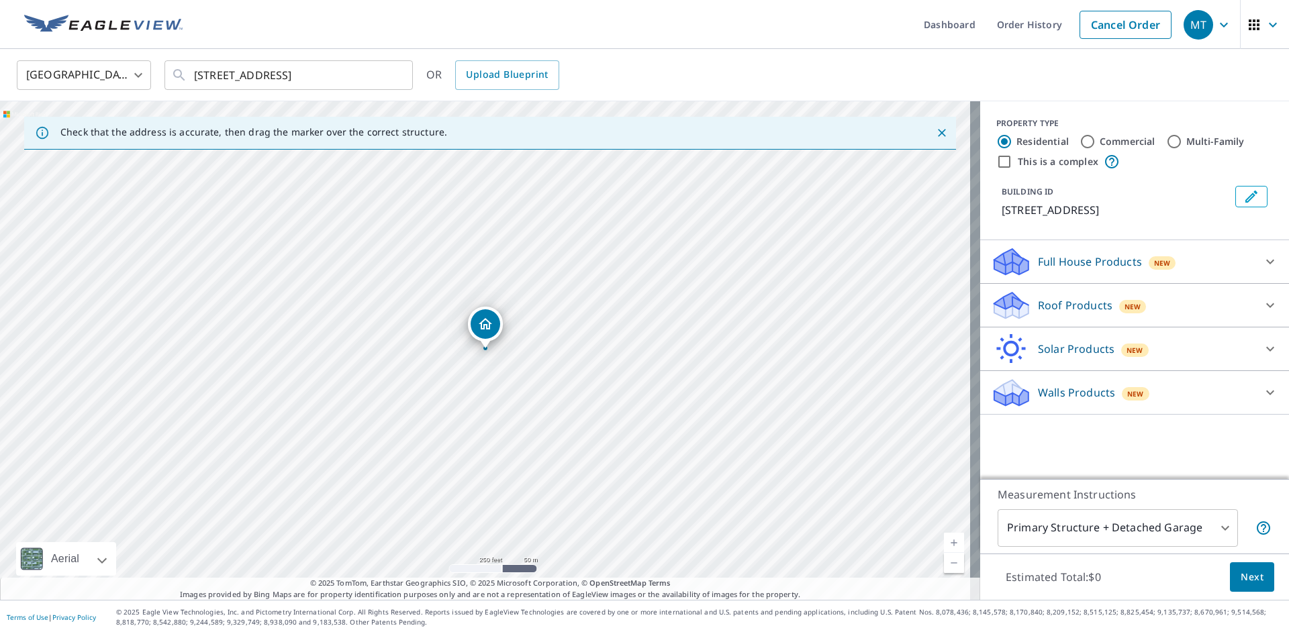
click at [997, 309] on icon at bounding box center [1009, 301] width 30 height 17
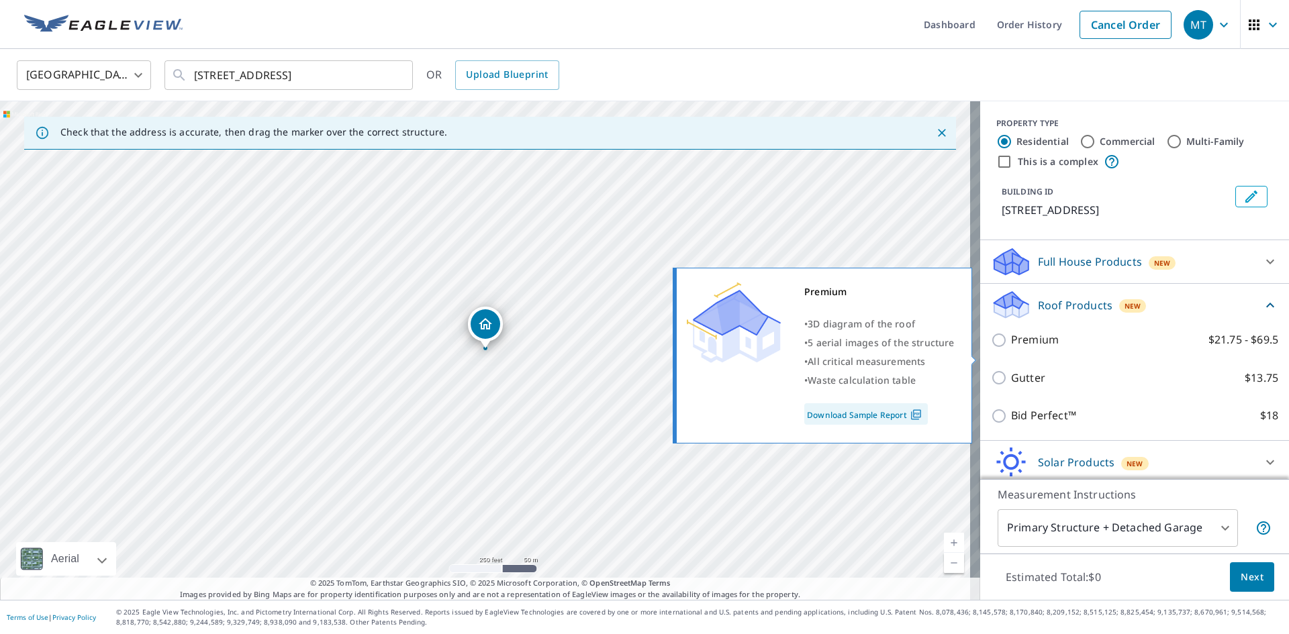
click at [1011, 348] on p "Premium" at bounding box center [1035, 340] width 48 height 17
click at [1001, 348] on input "Premium $21.75 - $69.5" at bounding box center [1001, 340] width 20 height 16
checkbox input "true"
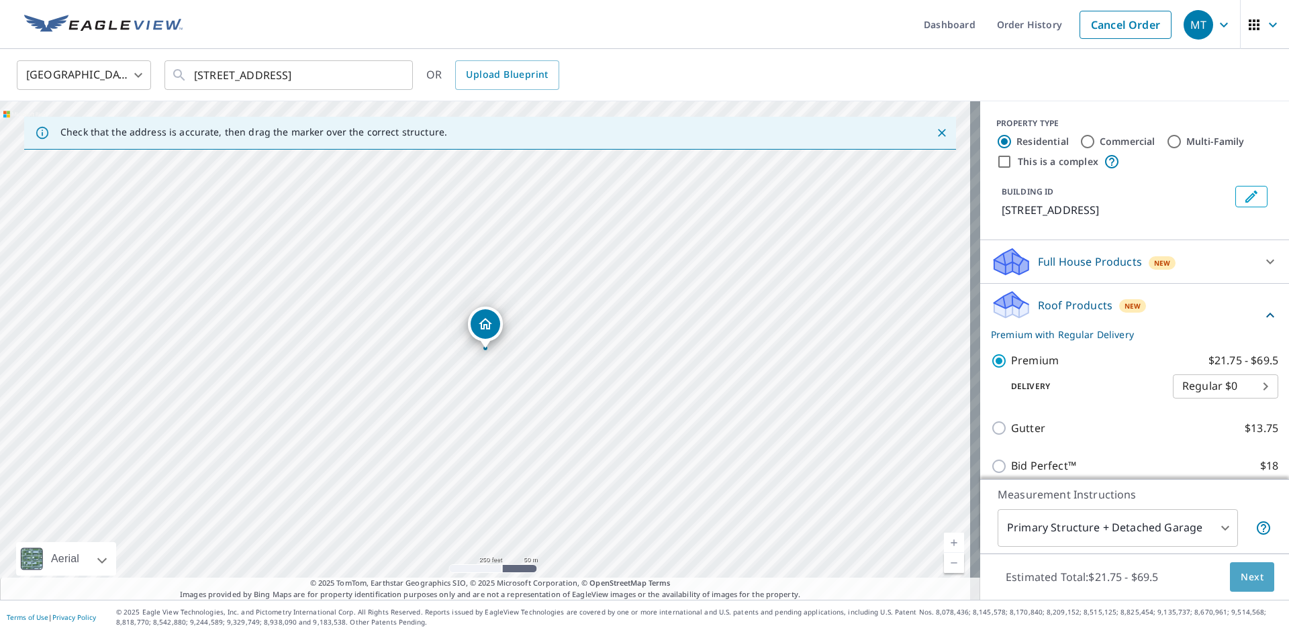
click at [1242, 574] on span "Next" at bounding box center [1251, 577] width 23 height 17
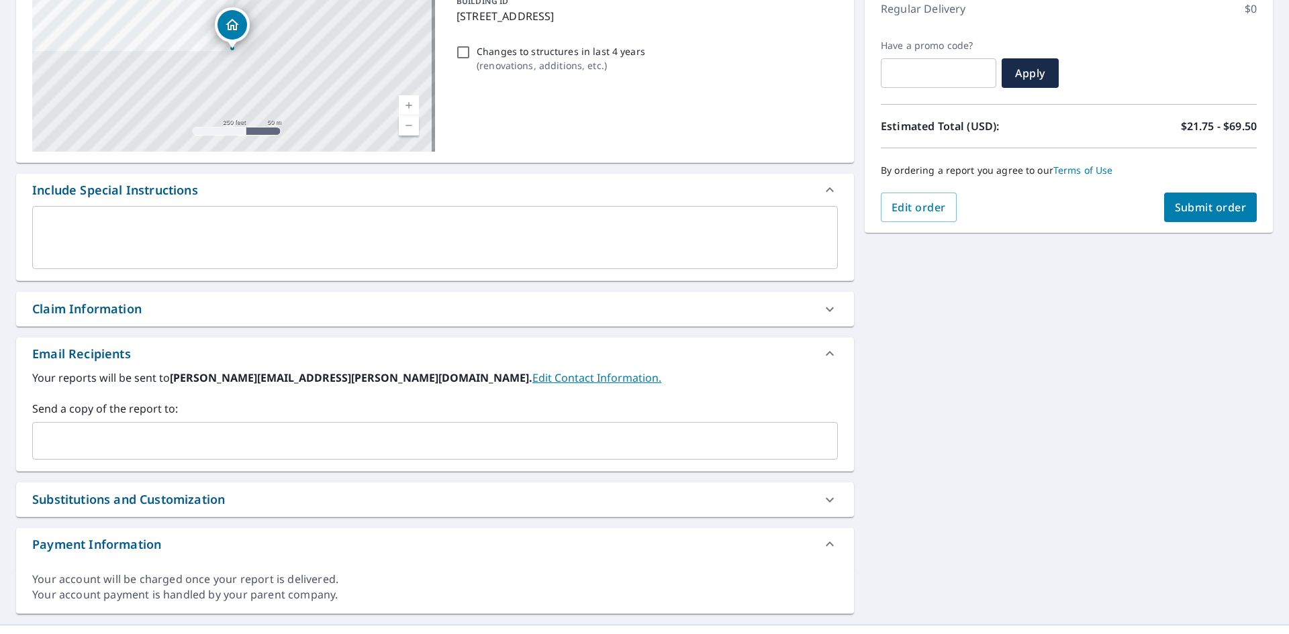
scroll to position [201, 0]
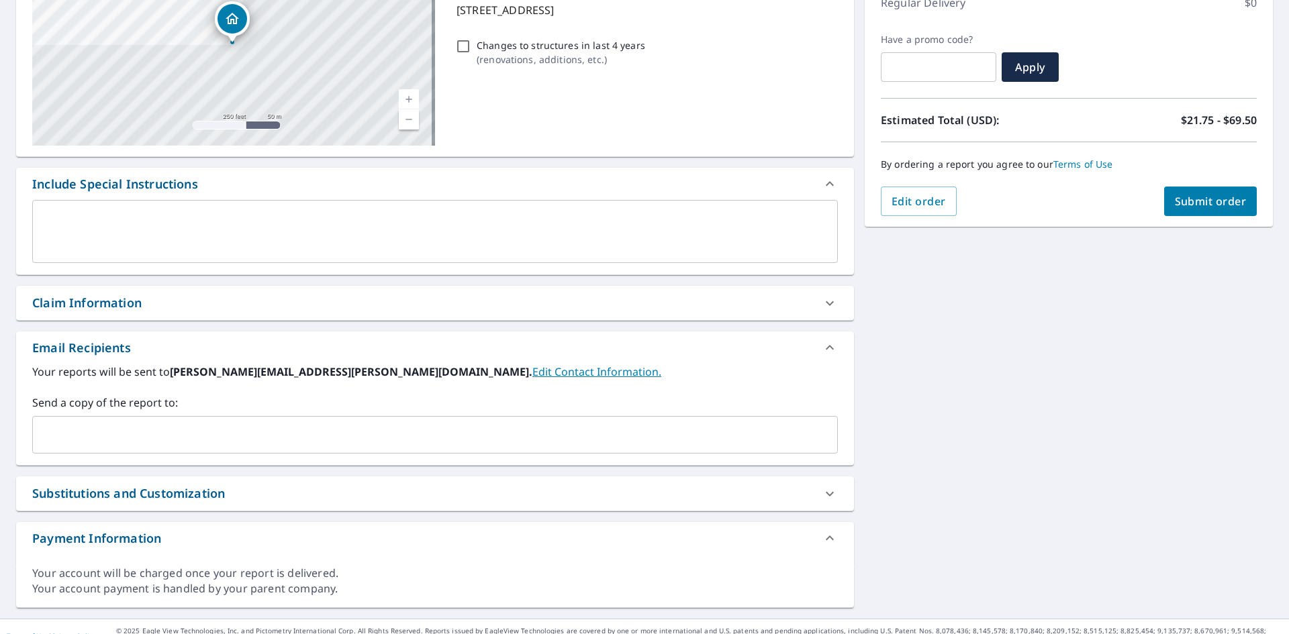
click at [102, 303] on div "Claim Information" at bounding box center [86, 303] width 109 height 18
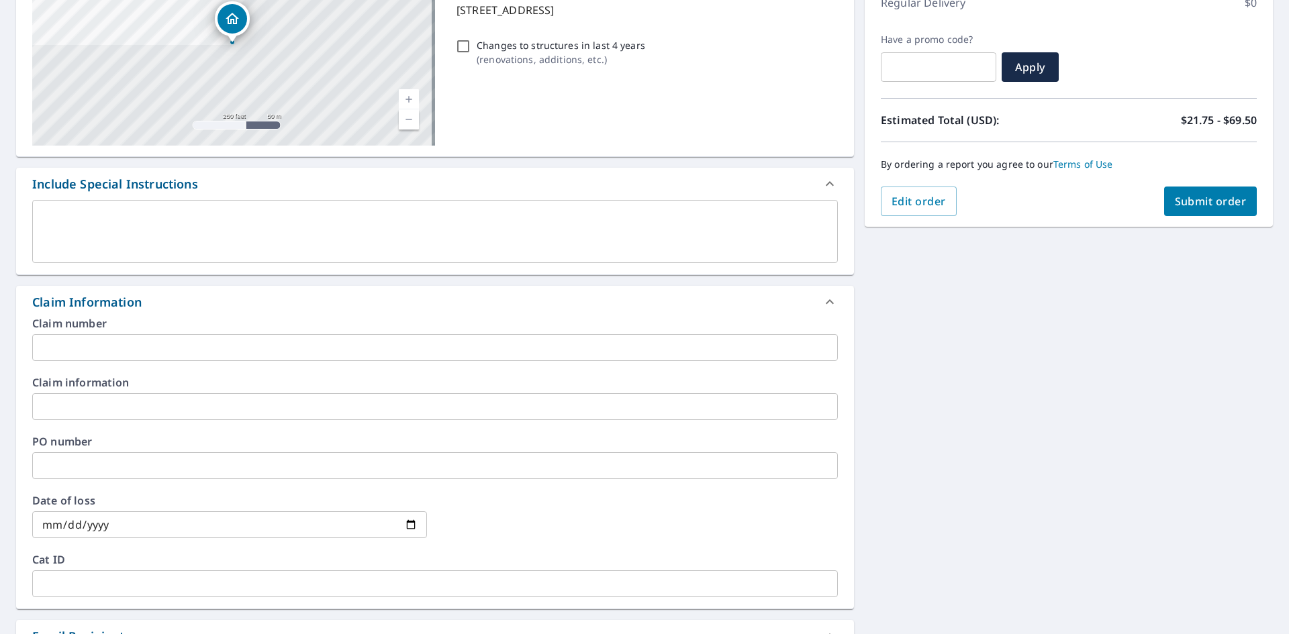
click at [84, 352] on input "text" at bounding box center [434, 347] width 805 height 27
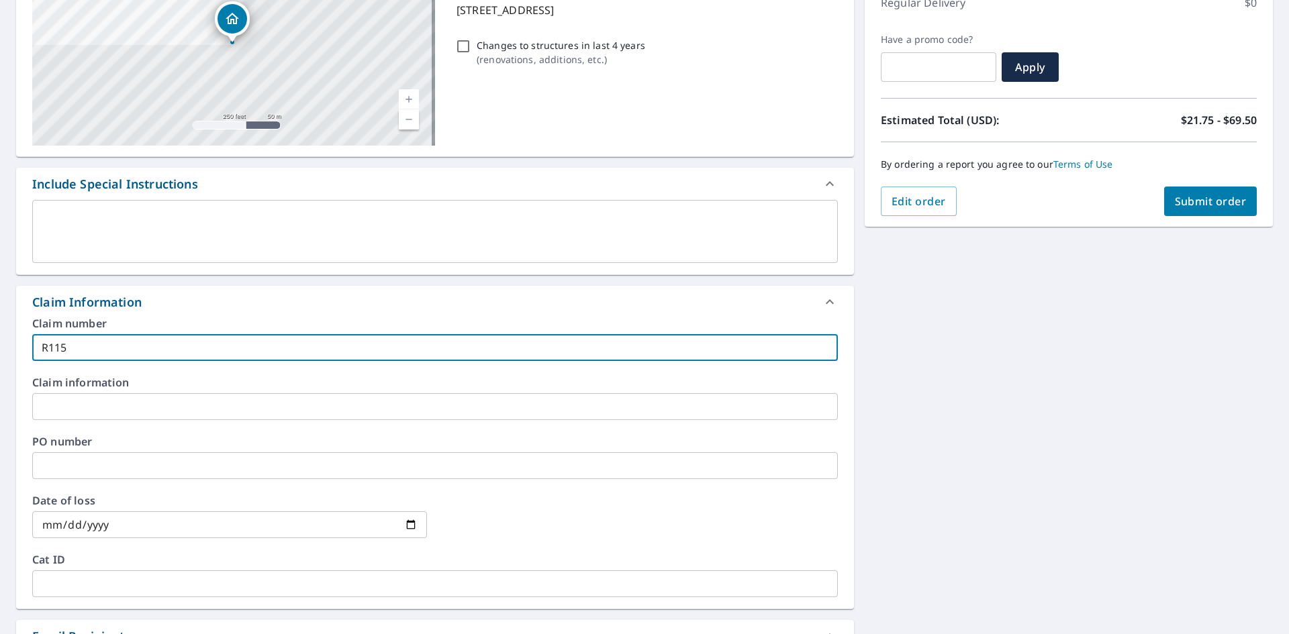
type input "R115"
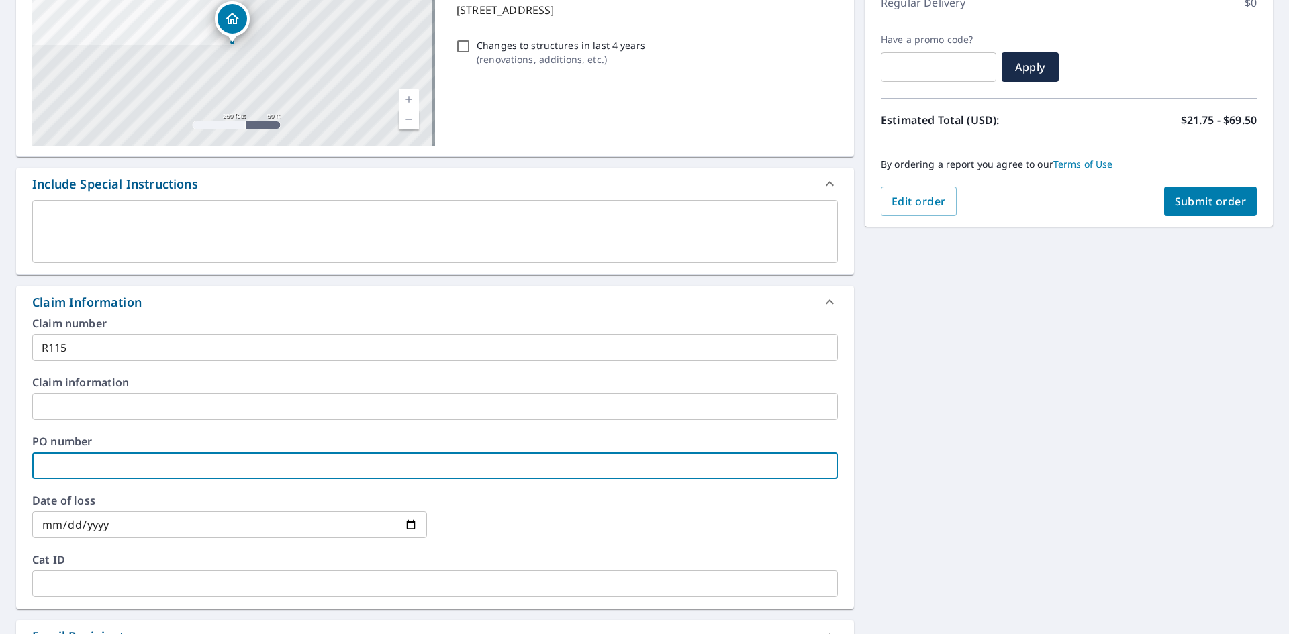
click at [70, 469] on input "text" at bounding box center [434, 465] width 805 height 27
type input "R115"
click at [1191, 206] on span "Submit order" at bounding box center [1210, 201] width 72 height 15
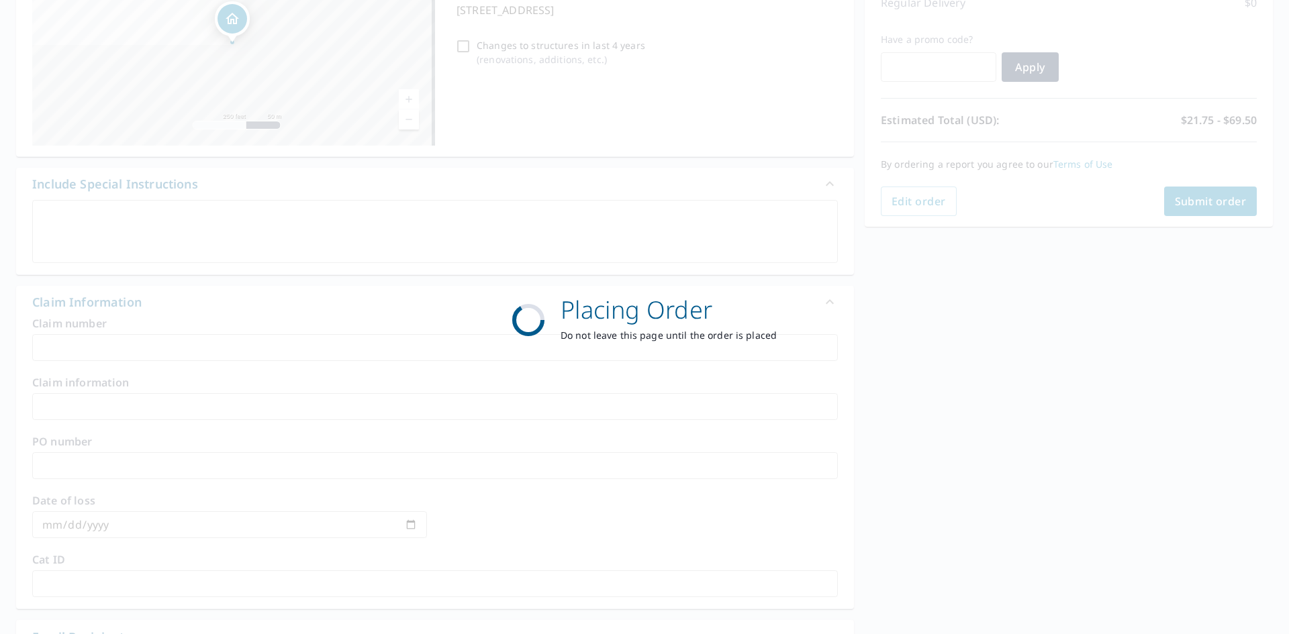
scroll to position [156, 0]
